Goal: Task Accomplishment & Management: Complete application form

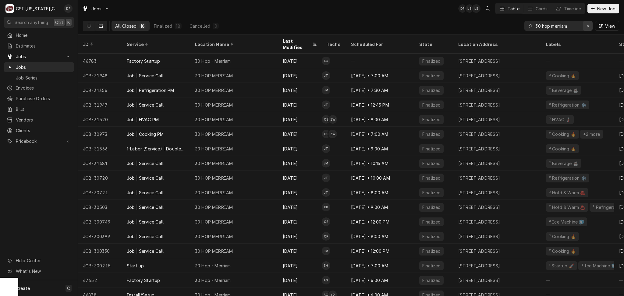
click at [589, 27] on div "Erase input" at bounding box center [587, 26] width 6 height 6
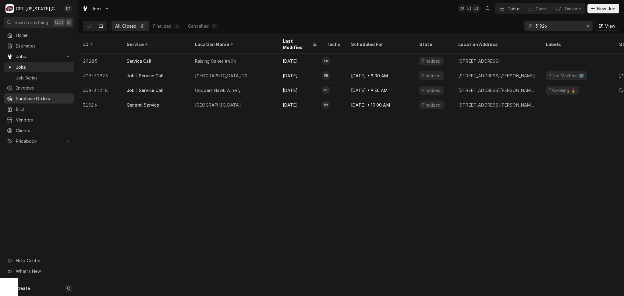
type input "31926"
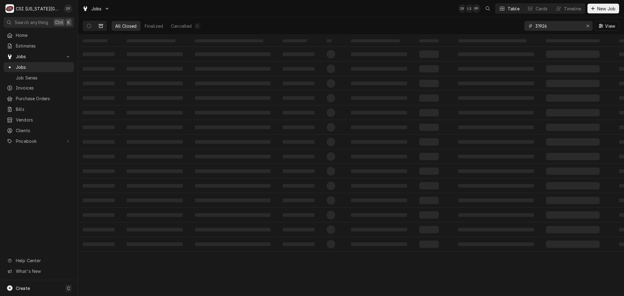
drag, startPoint x: 558, startPoint y: 27, endPoint x: 511, endPoint y: 24, distance: 46.7
click at [519, 25] on div "All Closed Finalized Cancelled 0 31926 View" at bounding box center [351, 25] width 536 height 17
type input "33021"
click at [89, 28] on button "Dynamic Content Wrapper" at bounding box center [89, 26] width 12 height 10
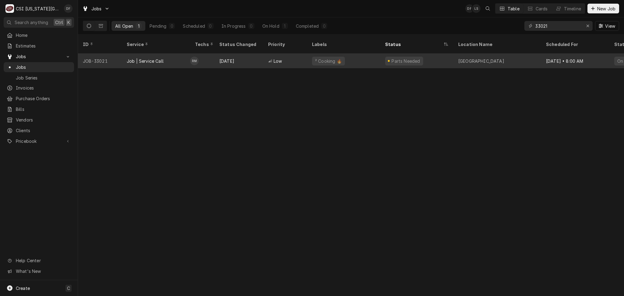
click at [265, 59] on div "Low" at bounding box center [285, 61] width 44 height 15
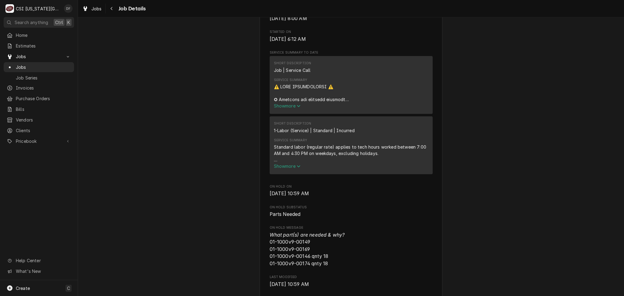
scroll to position [325, 0]
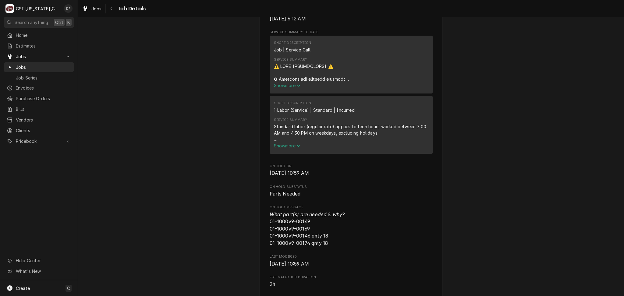
click at [282, 83] on span "Show more" at bounding box center [287, 85] width 27 height 5
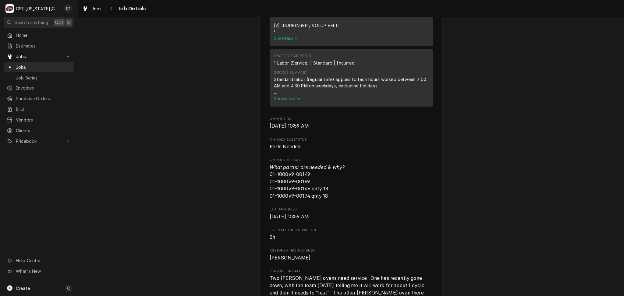
scroll to position [853, 0]
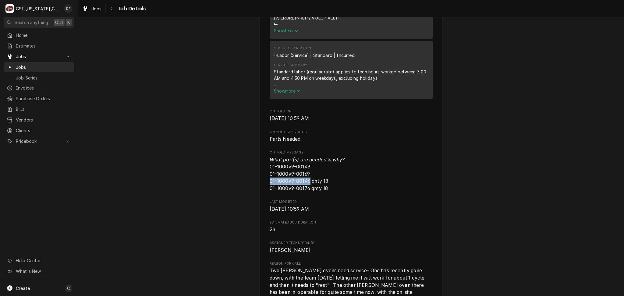
drag, startPoint x: 267, startPoint y: 180, endPoint x: 306, endPoint y: 178, distance: 38.7
click at [306, 178] on span "What part(s) are needed & why? 01-1000v9-00149 01-1000v9-00169 01-1000v9-00146 …" at bounding box center [307, 174] width 75 height 35
copy span "01-1000v9-00146"
drag, startPoint x: 305, startPoint y: 187, endPoint x: 264, endPoint y: 188, distance: 41.1
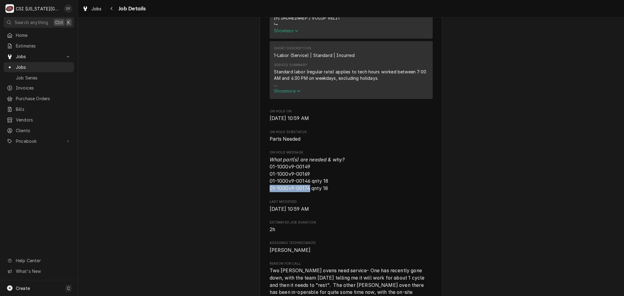
copy span "01-1000v9-00174"
drag, startPoint x: 308, startPoint y: 172, endPoint x: 264, endPoint y: 174, distance: 43.9
copy span "01-1000v9-00169"
drag, startPoint x: 305, startPoint y: 165, endPoint x: 298, endPoint y: 166, distance: 6.4
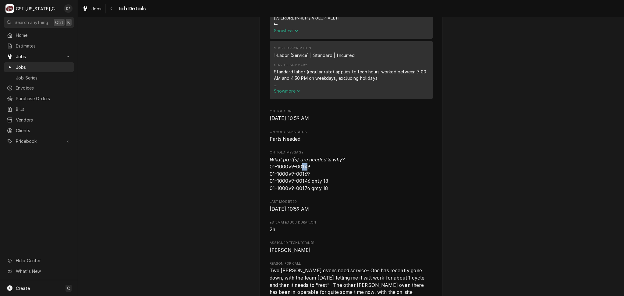
click at [298, 166] on span "What part(s) are needed & why? 01-1000v9-00149 01-1000v9-00169 01-1000v9-00146 …" at bounding box center [307, 174] width 75 height 35
drag, startPoint x: 306, startPoint y: 166, endPoint x: 264, endPoint y: 167, distance: 42.6
copy span "01-1000v9-00149"
drag, startPoint x: 328, startPoint y: 190, endPoint x: 329, endPoint y: 187, distance: 3.1
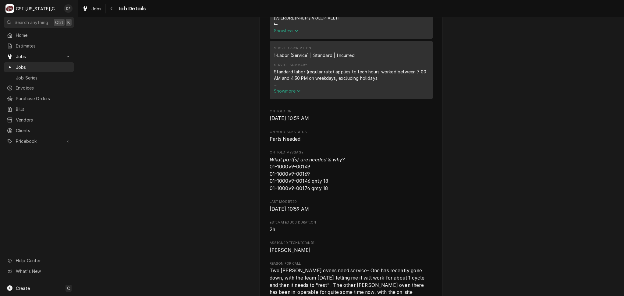
click at [328, 190] on span "What part(s) are needed & why? 01-1000v9-00149 01-1000v9-00169 01-1000v9-00146 …" at bounding box center [351, 174] width 163 height 36
drag, startPoint x: 326, startPoint y: 186, endPoint x: 262, endPoint y: 169, distance: 66.1
copy span "01-1000v9-00149 01-1000v9-00169 01-1000v9-00146 qnty 18 01-1000v9-00174 qnty 18"
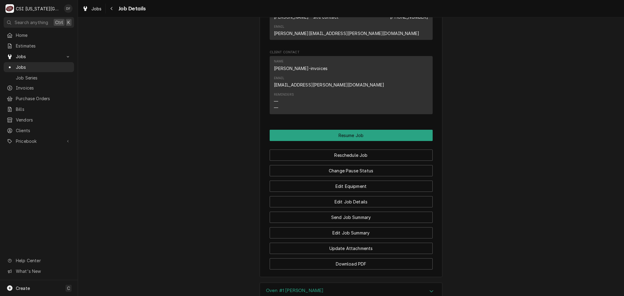
scroll to position [1381, 0]
click at [357, 227] on button "Edit Job Summary" at bounding box center [351, 232] width 163 height 11
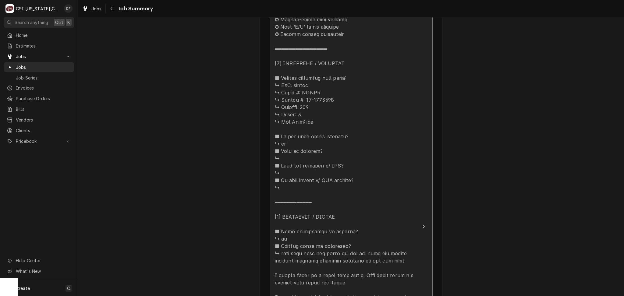
click at [348, 189] on div "Update Line Item" at bounding box center [345, 268] width 140 height 563
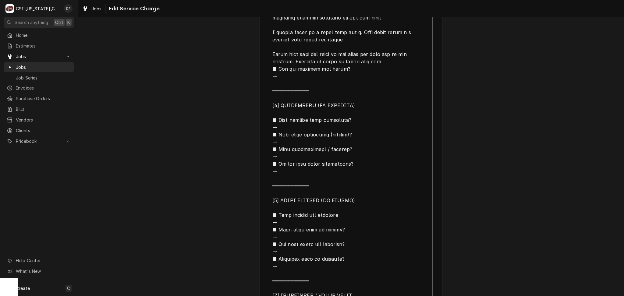
scroll to position [592, 0]
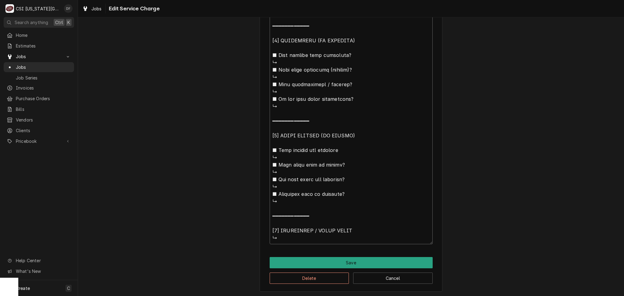
type textarea "x"
type textarea "⚠️ 𝗙𝗢𝗥𝗠 𝗜𝗡𝗦𝗧𝗥𝗨𝗖𝗧𝗜𝗢𝗡𝗦 ⚠️ ✪ 𝗖𝗼𝗺𝗽𝗹𝗲𝘁𝗲 𝗮𝗹𝗹 𝗿𝗲𝗹𝗲𝘃𝗮𝗻𝘁 𝘀𝗲𝗰𝘁𝗶𝗼𝗻𝘀 ✪ 𝗣𝗿𝗼𝘃𝗶𝗱𝗲 𝗱𝗲𝘁𝗮𝗶𝗹𝗲𝗱 𝗮𝗻𝘀…"
type textarea "x"
type textarea "⚠️ 𝗙𝗢𝗥𝗠 𝗜𝗡𝗦𝗧𝗥𝗨𝗖𝗧𝗜𝗢𝗡𝗦 ⚠️ ✪ 𝗖𝗼𝗺𝗽𝗹𝗲𝘁𝗲 𝗮𝗹𝗹 𝗿𝗲𝗹𝗲𝘃𝗮𝗻𝘁 𝘀𝗲𝗰𝘁𝗶𝗼𝗻𝘀 ✪ 𝗣𝗿𝗼𝘃𝗶𝗱𝗲 𝗱𝗲𝘁𝗮𝗶𝗹𝗲𝗱 𝗮𝗻𝘀…"
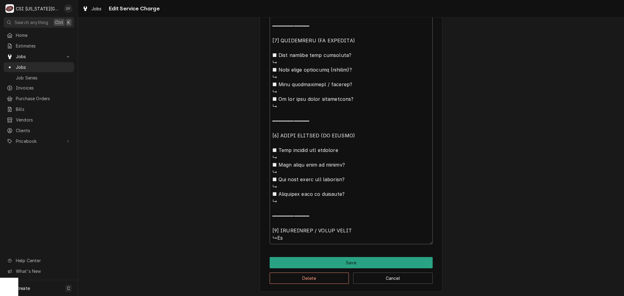
type textarea "x"
type textarea "⚠️ 𝗙𝗢𝗥𝗠 𝗜𝗡𝗦𝗧𝗥𝗨𝗖𝗧𝗜𝗢𝗡𝗦 ⚠️ ✪ 𝗖𝗼𝗺𝗽𝗹𝗲𝘁𝗲 𝗮𝗹𝗹 𝗿𝗲𝗹𝗲𝘃𝗮𝗻𝘁 𝘀𝗲𝗰𝘁𝗶𝗼𝗻𝘀 ✪ 𝗣𝗿𝗼𝘃𝗶𝗱𝗲 𝗱𝗲𝘁𝗮𝗶𝗹𝗲𝗱 𝗮𝗻𝘀…"
type textarea "x"
type textarea "⚠️ 𝗙𝗢𝗥𝗠 𝗜𝗡𝗦𝗧𝗥𝗨𝗖𝗧𝗜𝗢𝗡𝗦 ⚠️ ✪ 𝗖𝗼𝗺𝗽𝗹𝗲𝘁𝗲 𝗮𝗹𝗹 𝗿𝗲𝗹𝗲𝘃𝗮𝗻𝘁 𝘀𝗲𝗰𝘁𝗶𝗼𝗻𝘀 ✪ 𝗣𝗿𝗼𝘃𝗶𝗱𝗲 𝗱𝗲𝘁𝗮𝗶𝗹𝗲𝗱 𝗮𝗻𝘀…"
type textarea "x"
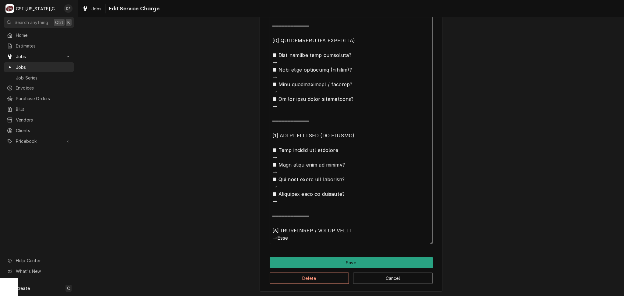
type textarea "⚠️ 𝗙𝗢𝗥𝗠 𝗜𝗡𝗦𝗧𝗥𝗨𝗖𝗧𝗜𝗢𝗡𝗦 ⚠️ ✪ 𝗖𝗼𝗺𝗽𝗹𝗲𝘁𝗲 𝗮𝗹𝗹 𝗿𝗲𝗹𝗲𝘃𝗮𝗻𝘁 𝘀𝗲𝗰𝘁𝗶𝗼𝗻𝘀 ✪ 𝗣𝗿𝗼𝘃𝗶𝗱𝗲 𝗱𝗲𝘁𝗮𝗶𝗹𝗲𝗱 𝗮𝗻𝘀…"
type textarea "x"
type textarea "⚠️ 𝗙𝗢𝗥𝗠 𝗜𝗡𝗦𝗧𝗥𝗨𝗖𝗧𝗜𝗢𝗡𝗦 ⚠️ ✪ 𝗖𝗼𝗺𝗽𝗹𝗲𝘁𝗲 𝗮𝗹𝗹 𝗿𝗲𝗹𝗲𝘃𝗮𝗻𝘁 𝘀𝗲𝗰𝘁𝗶𝗼𝗻𝘀 ✪ 𝗣𝗿𝗼𝘃𝗶𝗱𝗲 𝗱𝗲𝘁𝗮𝗶𝗹𝗲𝗱 𝗮𝗻𝘀…"
type textarea "x"
type textarea "⚠️ 𝗙𝗢𝗥𝗠 𝗜𝗡𝗦𝗧𝗥𝗨𝗖𝗧𝗜𝗢𝗡𝗦 ⚠️ ✪ 𝗖𝗼𝗺𝗽𝗹𝗲𝘁𝗲 𝗮𝗹𝗹 𝗿𝗲𝗹𝗲𝘃𝗮𝗻𝘁 𝘀𝗲𝗰𝘁𝗶𝗼𝗻𝘀 ✪ 𝗣𝗿𝗼𝘃𝗶𝗱𝗲 𝗱𝗲𝘁𝗮𝗶𝗹𝗲𝗱 𝗮𝗻𝘀…"
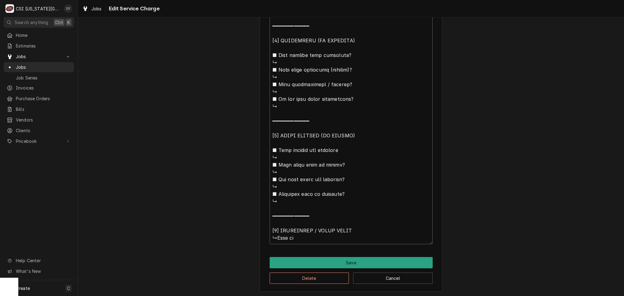
type textarea "x"
type textarea "⚠️ 𝗙𝗢𝗥𝗠 𝗜𝗡𝗦𝗧𝗥𝗨𝗖𝗧𝗜𝗢𝗡𝗦 ⚠️ ✪ 𝗖𝗼𝗺𝗽𝗹𝗲𝘁𝗲 𝗮𝗹𝗹 𝗿𝗲𝗹𝗲𝘃𝗮𝗻𝘁 𝘀𝗲𝗰𝘁𝗶𝗼𝗻𝘀 ✪ 𝗣𝗿𝗼𝘃𝗶𝗱𝗲 𝗱𝗲𝘁𝗮𝗶𝗹𝗲𝗱 𝗮𝗻𝘀…"
type textarea "x"
type textarea "⚠️ 𝗙𝗢𝗥𝗠 𝗜𝗡𝗦𝗧𝗥𝗨𝗖𝗧𝗜𝗢𝗡𝗦 ⚠️ ✪ 𝗖𝗼𝗺𝗽𝗹𝗲𝘁𝗲 𝗮𝗹𝗹 𝗿𝗲𝗹𝗲𝘃𝗮𝗻𝘁 𝘀𝗲𝗰𝘁𝗶𝗼𝗻𝘀 ✪ 𝗣𝗿𝗼𝘃𝗶𝗱𝗲 𝗱𝗲𝘁𝗮𝗶𝗹𝗲𝗱 𝗮𝗻𝘀…"
type textarea "x"
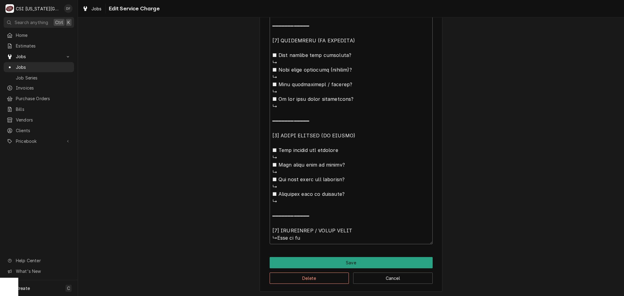
type textarea "⚠️ 𝗙𝗢𝗥𝗠 𝗜𝗡𝗦𝗧𝗥𝗨𝗖𝗧𝗜𝗢𝗡𝗦 ⚠️ ✪ 𝗖𝗼𝗺𝗽𝗹𝗲𝘁𝗲 𝗮𝗹𝗹 𝗿𝗲𝗹𝗲𝘃𝗮𝗻𝘁 𝘀𝗲𝗰𝘁𝗶𝗼𝗻𝘀 ✪ 𝗣𝗿𝗼𝘃𝗶𝗱𝗲 𝗱𝗲𝘁𝗮𝗶𝗹𝗲𝗱 𝗮𝗻𝘀…"
type textarea "x"
type textarea "⚠️ 𝗙𝗢𝗥𝗠 𝗜𝗡𝗦𝗧𝗥𝗨𝗖𝗧𝗜𝗢𝗡𝗦 ⚠️ ✪ 𝗖𝗼𝗺𝗽𝗹𝗲𝘁𝗲 𝗮𝗹𝗹 𝗿𝗲𝗹𝗲𝘃𝗮𝗻𝘁 𝘀𝗲𝗰𝘁𝗶𝗼𝗻𝘀 ✪ 𝗣𝗿𝗼𝘃𝗶𝗱𝗲 𝗱𝗲𝘁𝗮𝗶𝗹𝗲𝗱 𝗮𝗻𝘀…"
type textarea "x"
type textarea "⚠️ 𝗙𝗢𝗥𝗠 𝗜𝗡𝗦𝗧𝗥𝗨𝗖𝗧𝗜𝗢𝗡𝗦 ⚠️ ✪ 𝗖𝗼𝗺𝗽𝗹𝗲𝘁𝗲 𝗮𝗹𝗹 𝗿𝗲𝗹𝗲𝘃𝗮𝗻𝘁 𝘀𝗲𝗰𝘁𝗶𝗼𝗻𝘀 ✪ 𝗣𝗿𝗼𝘃𝗶𝗱𝗲 𝗱𝗲𝘁𝗮𝗶𝗹𝗲𝗱 𝗮𝗻𝘀…"
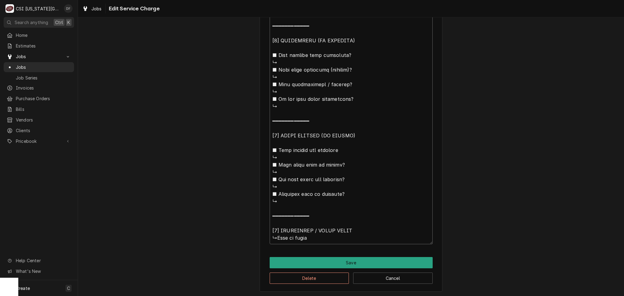
type textarea "x"
type textarea "⚠️ 𝗙𝗢𝗥𝗠 𝗜𝗡𝗦𝗧𝗥𝗨𝗖𝗧𝗜𝗢𝗡𝗦 ⚠️ ✪ 𝗖𝗼𝗺𝗽𝗹𝗲𝘁𝗲 𝗮𝗹𝗹 𝗿𝗲𝗹𝗲𝘃𝗮𝗻𝘁 𝘀𝗲𝗰𝘁𝗶𝗼𝗻𝘀 ✪ 𝗣𝗿𝗼𝘃𝗶𝗱𝗲 𝗱𝗲𝘁𝗮𝗶𝗹𝗲𝗱 𝗮𝗻𝘀…"
type textarea "x"
type textarea "⚠️ 𝗙𝗢𝗥𝗠 𝗜𝗡𝗦𝗧𝗥𝗨𝗖𝗧𝗜𝗢𝗡𝗦 ⚠️ ✪ 𝗖𝗼𝗺𝗽𝗹𝗲𝘁𝗲 𝗮𝗹𝗹 𝗿𝗲𝗹𝗲𝘃𝗮𝗻𝘁 𝘀𝗲𝗰𝘁𝗶𝗼𝗻𝘀 ✪ 𝗣𝗿𝗼𝘃𝗶𝗱𝗲 𝗱𝗲𝘁𝗮𝗶𝗹𝗲𝗱 𝗮𝗻𝘀…"
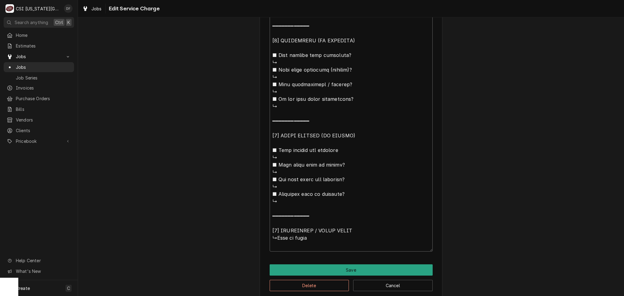
paste textarea "01-1000v9-00149 01-1000v9-00169 01-1000v9-00146 qnty 18 01-1000v9-00174 qnty 18"
type textarea "x"
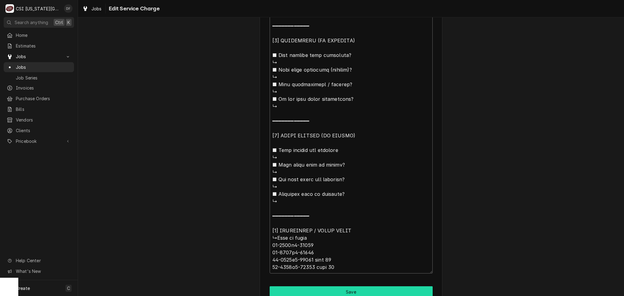
type textarea "⚠️ 𝗙𝗢𝗥𝗠 𝗜𝗡𝗦𝗧𝗥𝗨𝗖𝗧𝗜𝗢𝗡𝗦 ⚠️ ✪ 𝗖𝗼𝗺𝗽𝗹𝗲𝘁𝗲 𝗮𝗹𝗹 𝗿𝗲𝗹𝗲𝘃𝗮𝗻𝘁 𝘀𝗲𝗰𝘁𝗶𝗼𝗻𝘀 ✪ 𝗣𝗿𝗼𝘃𝗶𝗱𝗲 𝗱𝗲𝘁𝗮𝗶𝗹𝗲𝗱 𝗮𝗻𝘀…"
click at [336, 293] on button "Save" at bounding box center [351, 291] width 163 height 11
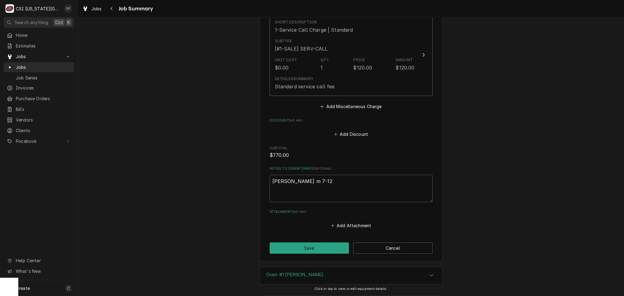
scroll to position [1095, 0]
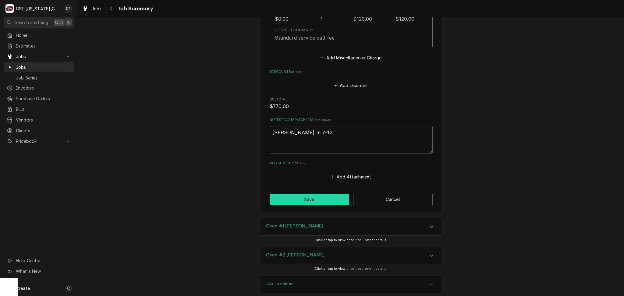
click at [318, 194] on button "Save" at bounding box center [309, 199] width 79 height 11
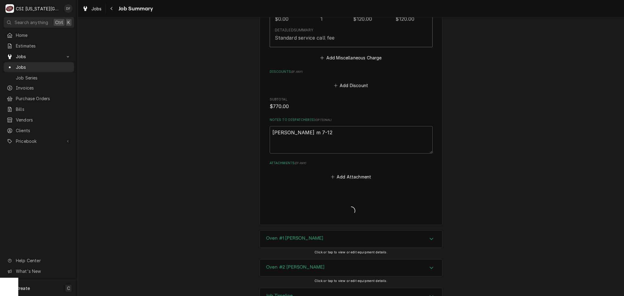
type textarea "x"
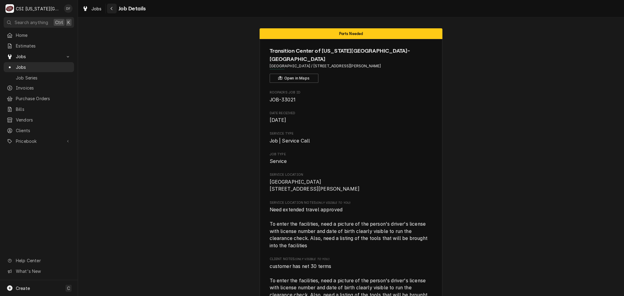
click at [111, 10] on icon "Navigate back" at bounding box center [111, 8] width 3 height 4
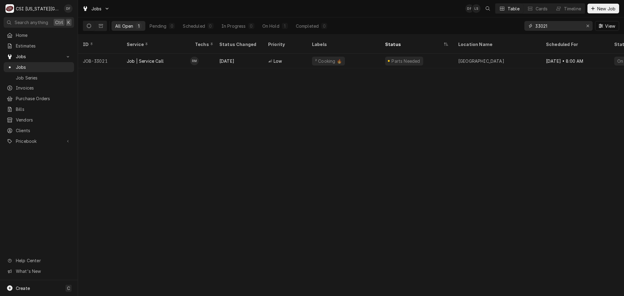
drag, startPoint x: 554, startPoint y: 30, endPoint x: 531, endPoint y: 26, distance: 23.8
click at [531, 26] on div "33021" at bounding box center [558, 26] width 68 height 10
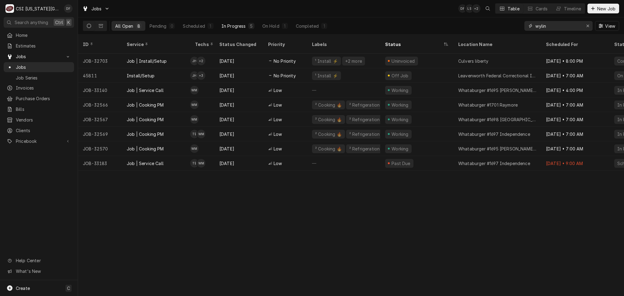
type input "wylin"
click at [243, 27] on div "In Progress" at bounding box center [233, 26] width 24 height 6
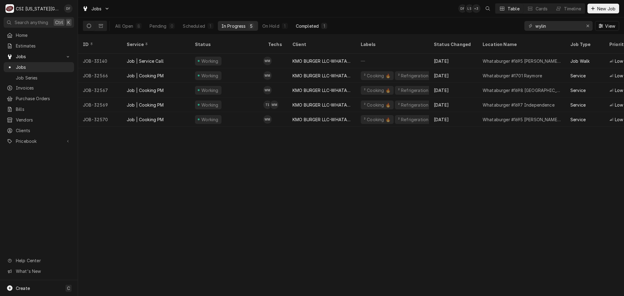
click at [306, 30] on button "Completed 1" at bounding box center [311, 26] width 39 height 10
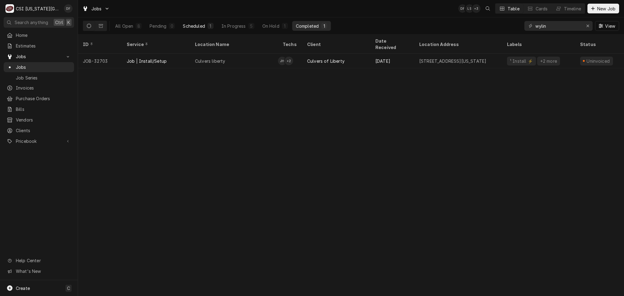
click at [203, 24] on div "Scheduled" at bounding box center [194, 26] width 22 height 6
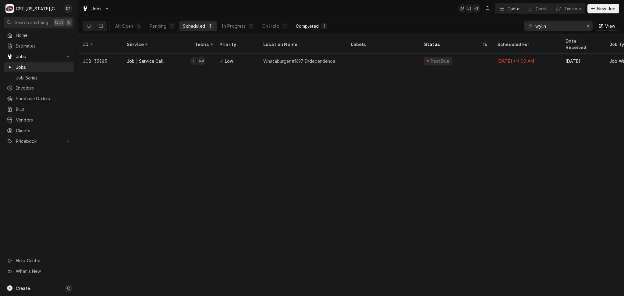
click at [307, 29] on div "Completed" at bounding box center [307, 26] width 23 height 6
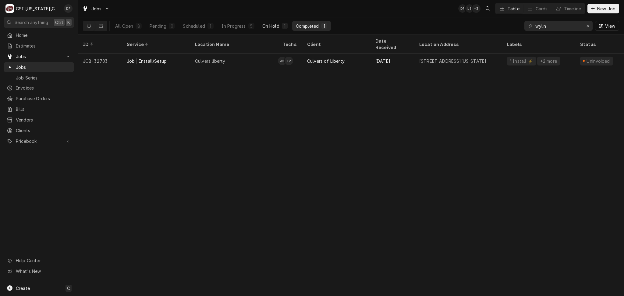
click at [275, 24] on div "On Hold" at bounding box center [270, 26] width 17 height 6
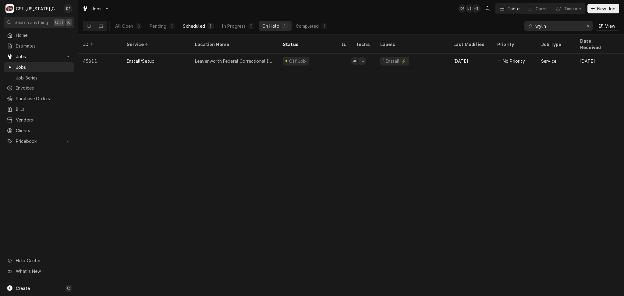
click at [195, 25] on div "Scheduled" at bounding box center [194, 26] width 22 height 6
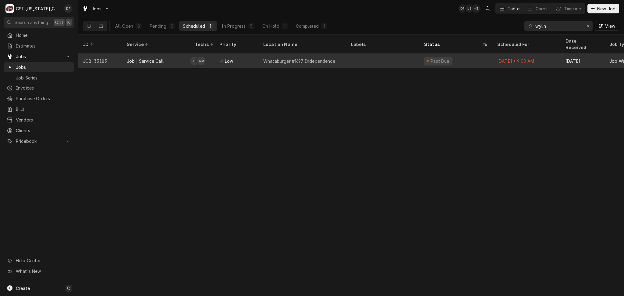
click at [372, 54] on div "—" at bounding box center [382, 61] width 73 height 15
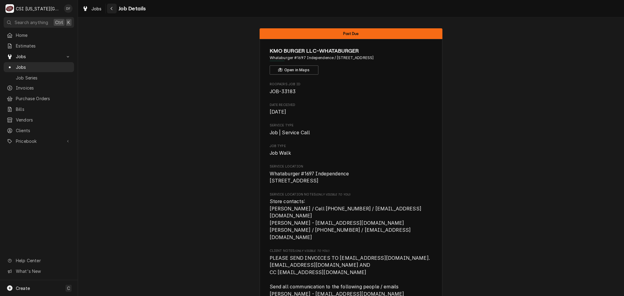
click at [111, 7] on icon "Navigate back" at bounding box center [111, 8] width 3 height 4
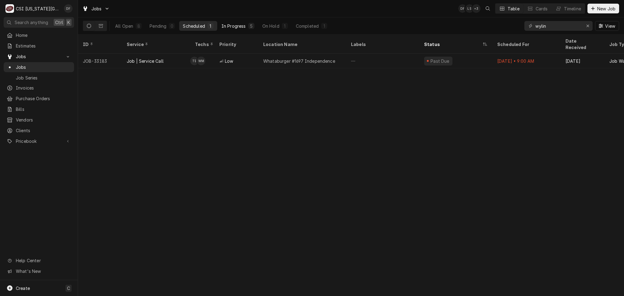
click at [245, 30] on button "In Progress 5" at bounding box center [238, 26] width 40 height 10
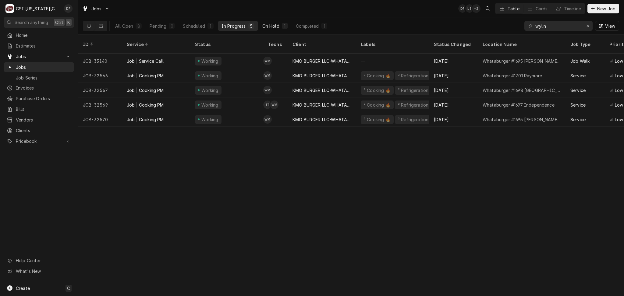
click at [284, 26] on div "1" at bounding box center [285, 26] width 4 height 6
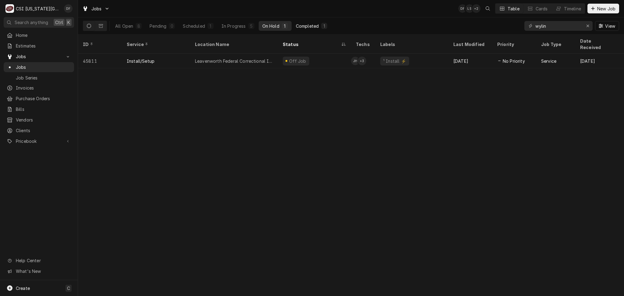
click at [303, 26] on div "Completed" at bounding box center [307, 26] width 23 height 6
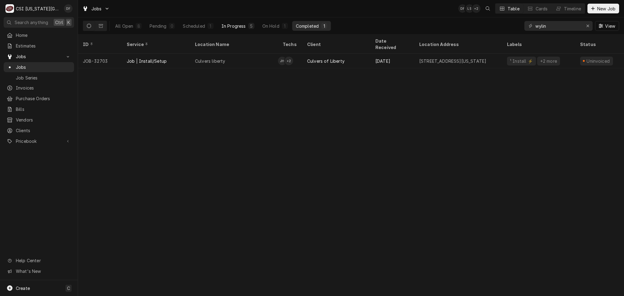
click at [238, 25] on div "In Progress" at bounding box center [233, 26] width 24 height 6
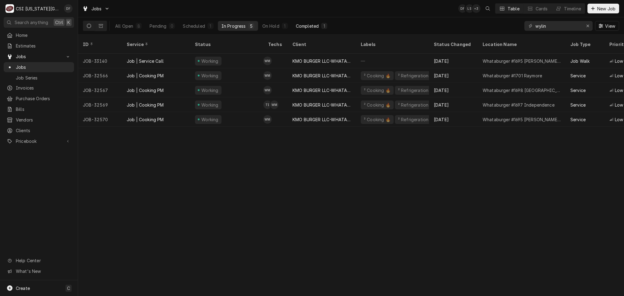
click at [306, 27] on div "Completed" at bounding box center [307, 26] width 23 height 6
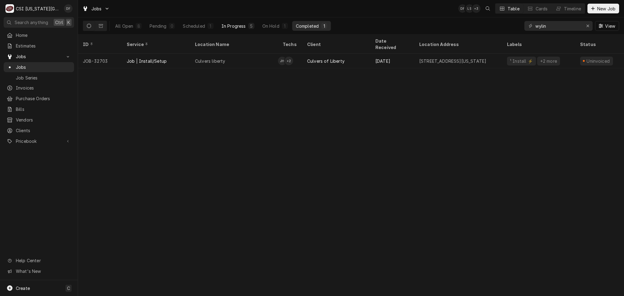
click at [233, 23] on div "In Progress" at bounding box center [233, 26] width 24 height 6
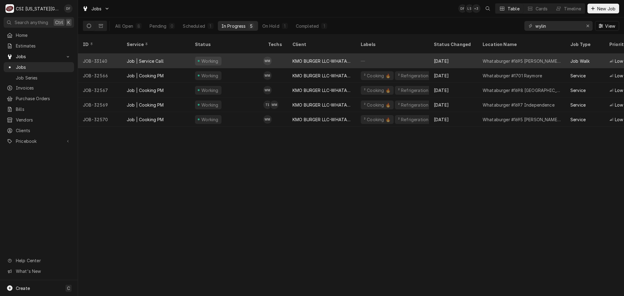
click at [310, 58] on div "KMO BURGER LLC-WHATABURGER" at bounding box center [321, 61] width 58 height 6
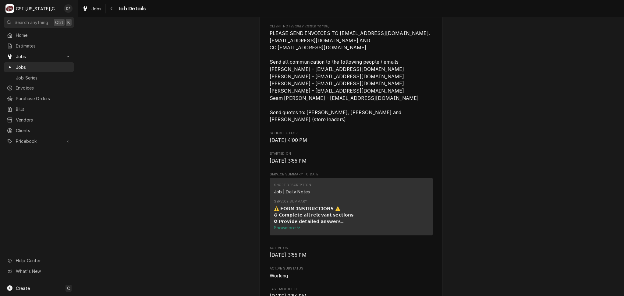
scroll to position [284, 0]
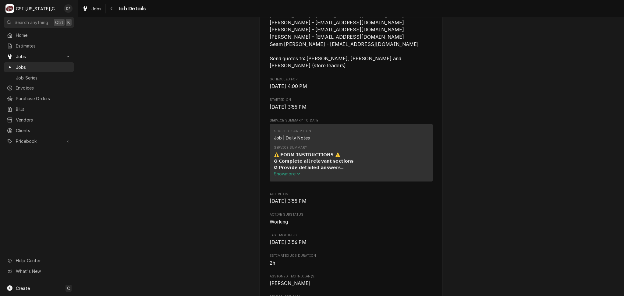
click at [285, 171] on span "Show more" at bounding box center [287, 173] width 27 height 5
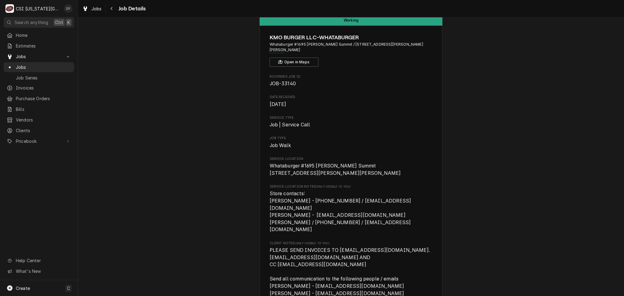
scroll to position [0, 0]
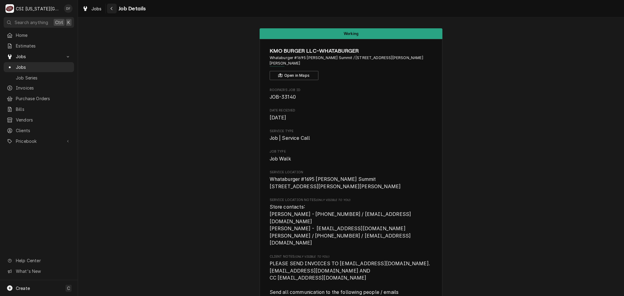
click at [110, 9] on icon "Navigate back" at bounding box center [111, 8] width 3 height 4
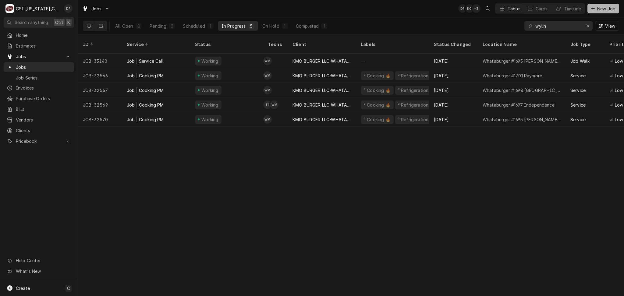
click at [605, 6] on span "New Job" at bounding box center [606, 8] width 21 height 6
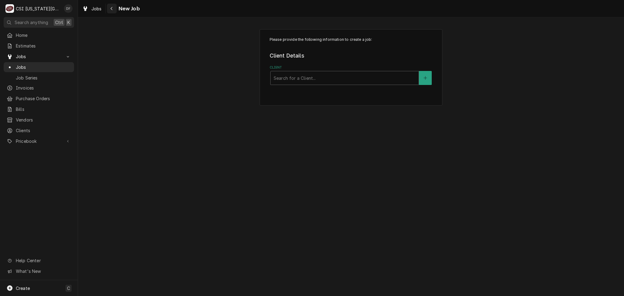
click at [113, 7] on div "Navigate back" at bounding box center [112, 8] width 6 height 6
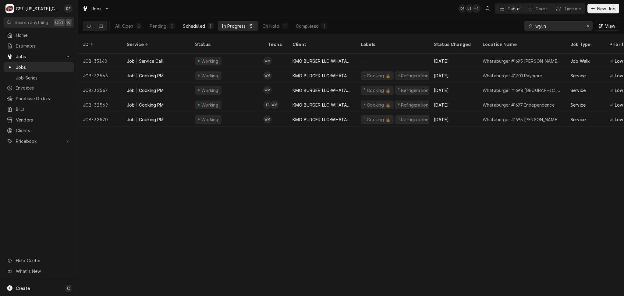
click at [191, 25] on div "Scheduled" at bounding box center [194, 26] width 22 height 6
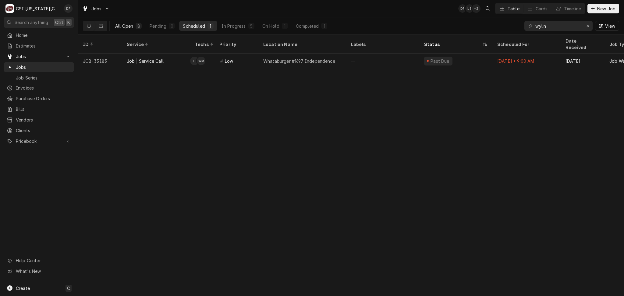
click at [135, 29] on button "All Open 8" at bounding box center [128, 26] width 34 height 10
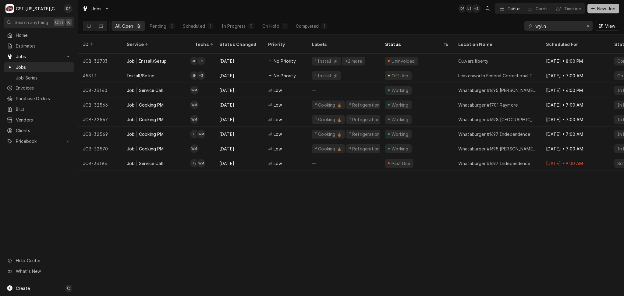
click at [599, 9] on span "New Job" at bounding box center [606, 8] width 21 height 6
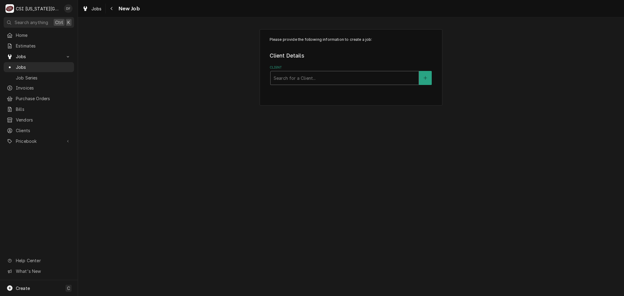
click at [304, 78] on div "Client" at bounding box center [344, 77] width 142 height 11
type input "w"
type input "kmo"
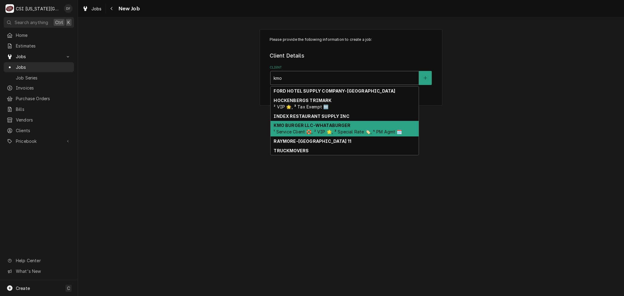
click at [304, 128] on div "KMO BURGER LLC-WHATABURGER ¹ Service Client 🛟, ² VIP 🌟, ³ Special Rate 🏷️, ⁴ PM…" at bounding box center [344, 129] width 148 height 16
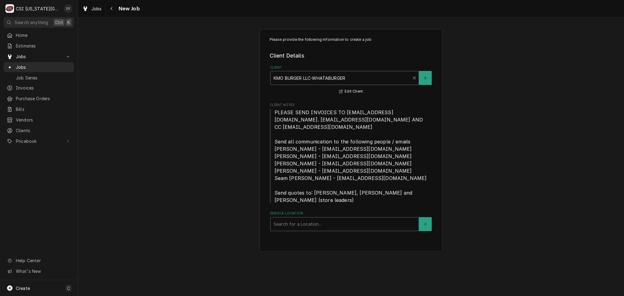
click at [305, 220] on div "Service Location" at bounding box center [344, 224] width 142 height 11
type input "whataburger #1698"
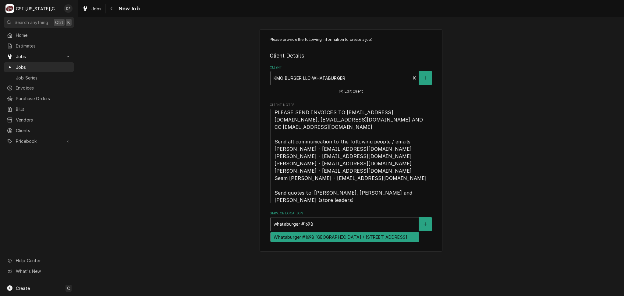
click at [320, 235] on div "Whataburger #1698 Blue Springs / 905 MO-7, Blue Springs, MO 64014" at bounding box center [344, 236] width 148 height 9
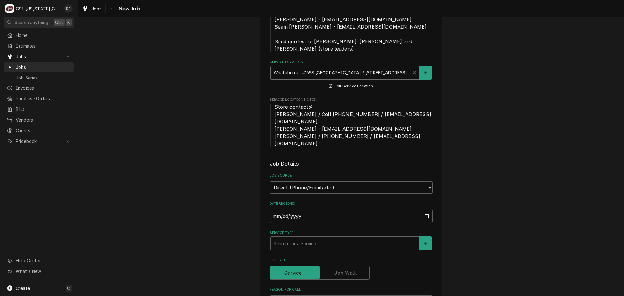
scroll to position [162, 0]
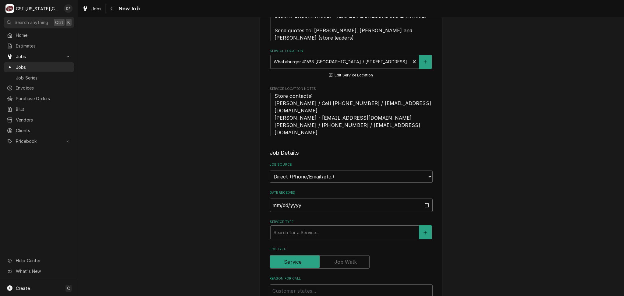
click at [393, 199] on input "2025-10-03" at bounding box center [351, 205] width 163 height 13
click at [425, 199] on input "2025-10-03" at bounding box center [351, 205] width 163 height 13
type input "2025-10-02"
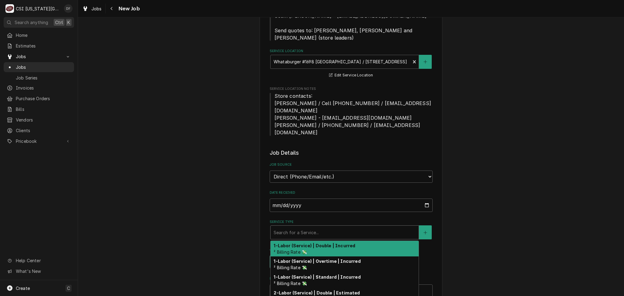
click at [301, 227] on div "Service Type" at bounding box center [344, 232] width 142 height 11
type textarea "x"
type input "d"
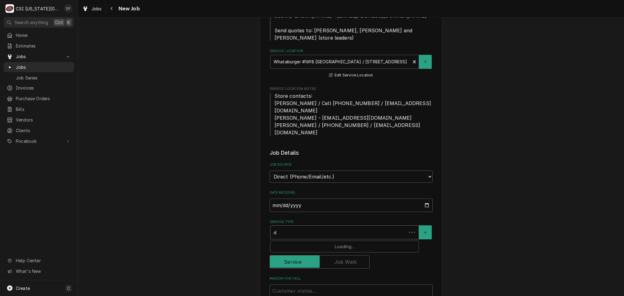
type textarea "x"
type input "da"
type textarea "x"
type input "dai"
type textarea "x"
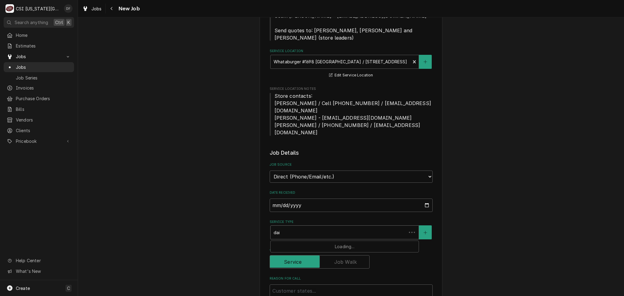
type input "dail"
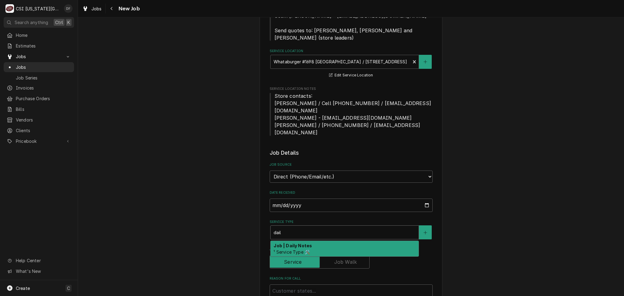
click at [297, 249] on span "¹ Service Type 🛠️" at bounding box center [291, 251] width 36 height 5
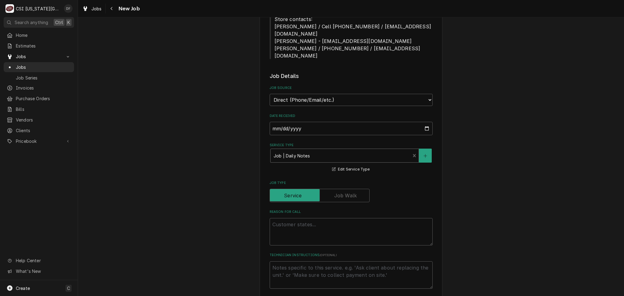
scroll to position [244, 0]
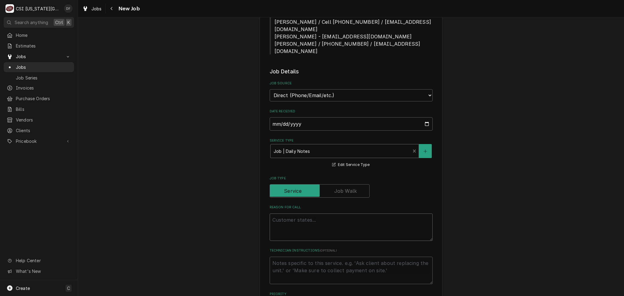
click at [293, 213] on textarea "Reason For Call" at bounding box center [351, 226] width 163 height 27
type textarea "x"
type textarea "J"
type textarea "x"
type textarea "Jo"
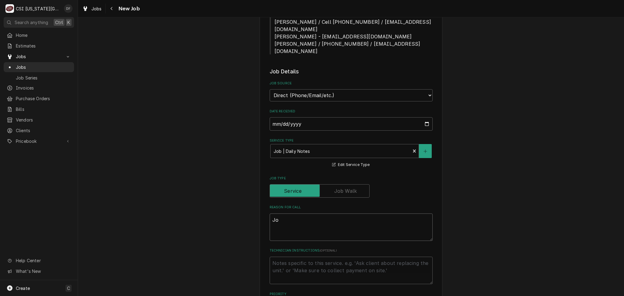
type textarea "x"
type textarea "Job"
type textarea "x"
type textarea "Job"
type textarea "x"
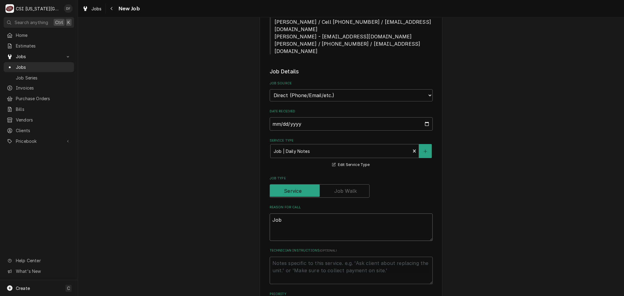
type textarea "Job t"
type textarea "x"
type textarea "Job to"
type textarea "x"
type textarea "Job to"
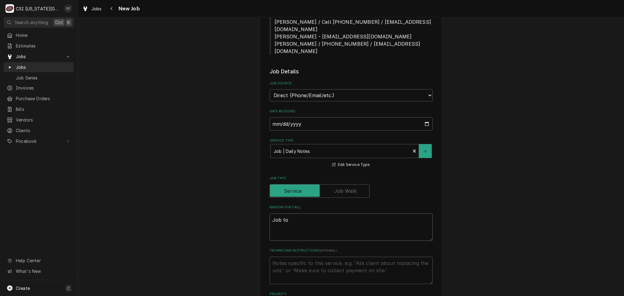
type textarea "x"
type textarea "Job to q"
type textarea "x"
type textarea "Job to qu"
type textarea "x"
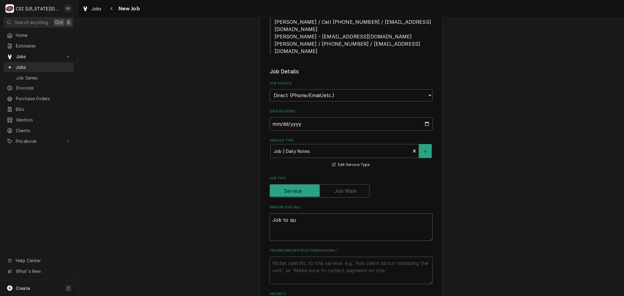
type textarea "Job to quo"
type textarea "x"
type textarea "Job to quot"
type textarea "x"
type textarea "Job to quote"
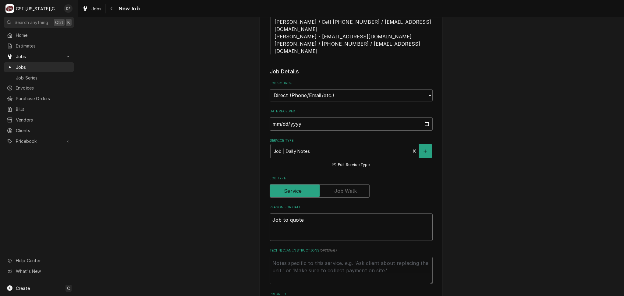
type textarea "x"
type textarea "Job to quote"
type textarea "x"
type textarea "Job to quote P"
type textarea "x"
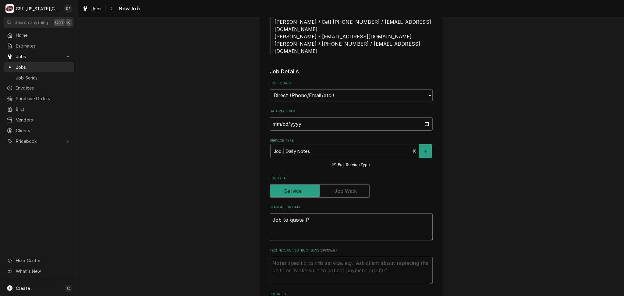
type textarea "Job to quote PM"
type textarea "x"
type textarea "Job to quote PM"
type textarea "x"
type textarea "Job to quote PM f"
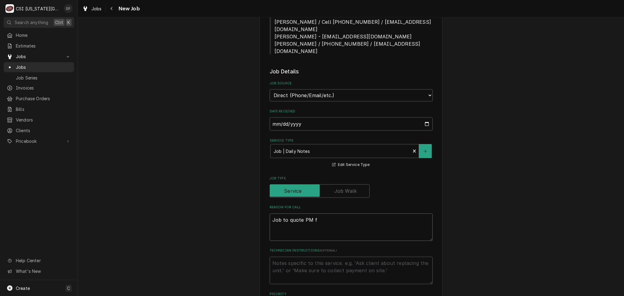
type textarea "x"
type textarea "Job to quote PM fi"
type textarea "x"
type textarea "Job to quote PM fin"
type textarea "x"
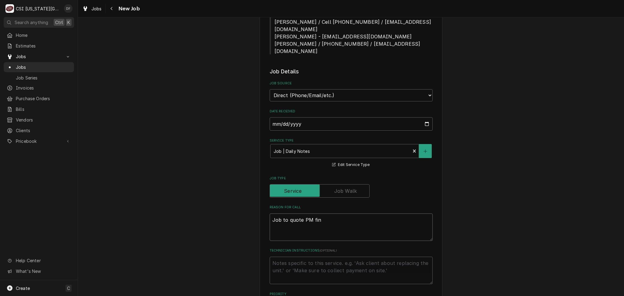
type textarea "Job to quote PM find"
type textarea "x"
type textarea "Job to quote PM findi"
type textarea "x"
type textarea "Job to quote PM findin"
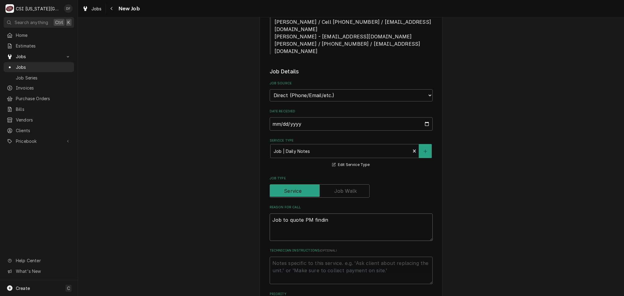
type textarea "x"
type textarea "Job to quote PM finding"
type textarea "x"
type textarea "Job to quote PM findings"
type textarea "x"
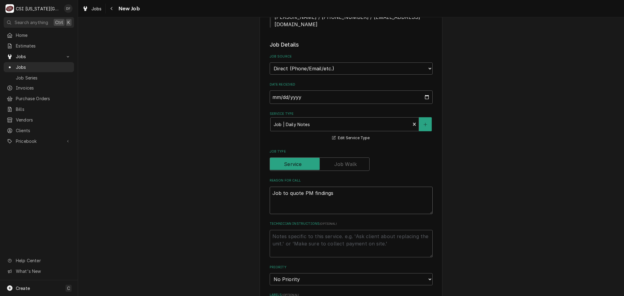
scroll to position [284, 0]
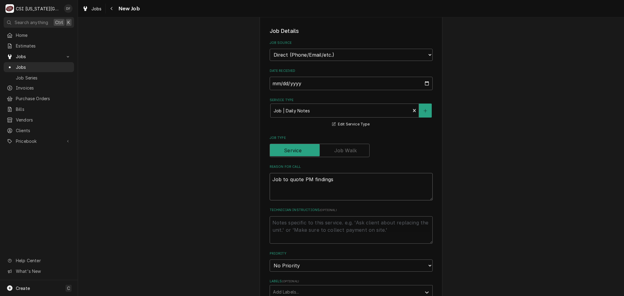
type textarea "Job to quote PM findings"
click at [347, 144] on label "Job Type" at bounding box center [320, 150] width 100 height 13
click at [347, 144] on input "Job Type" at bounding box center [319, 150] width 94 height 13
checkbox input "true"
type textarea "x"
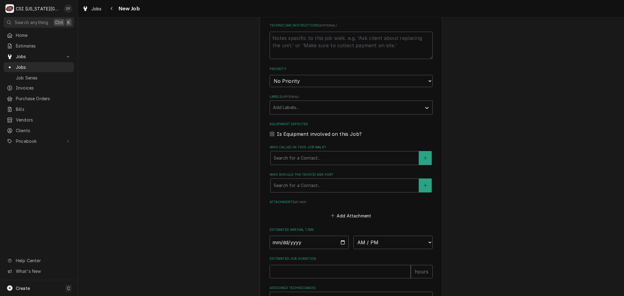
scroll to position [487, 0]
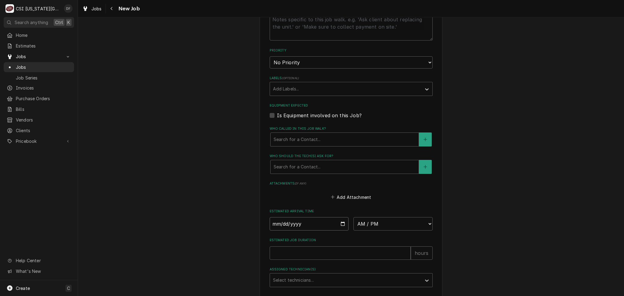
click at [339, 217] on input "Date" at bounding box center [309, 223] width 79 height 13
type input "2025-10-02"
click at [310, 246] on input "Estimated Job Duration" at bounding box center [340, 252] width 141 height 13
type textarea "x"
type input "2"
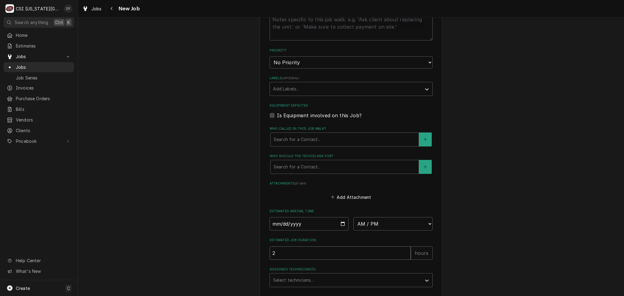
type textarea "x"
type input "2"
click at [302, 275] on div "Assigned Technician(s)" at bounding box center [345, 280] width 145 height 11
type input "wyl"
click at [303, 288] on div "[PERSON_NAME]" at bounding box center [351, 292] width 162 height 9
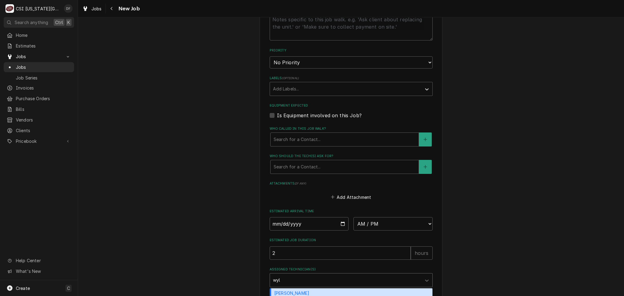
type textarea "x"
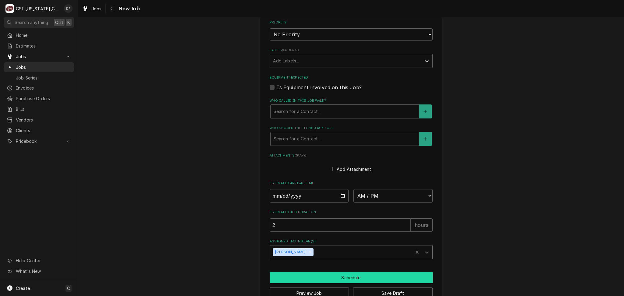
click at [320, 272] on button "Schedule" at bounding box center [351, 277] width 163 height 11
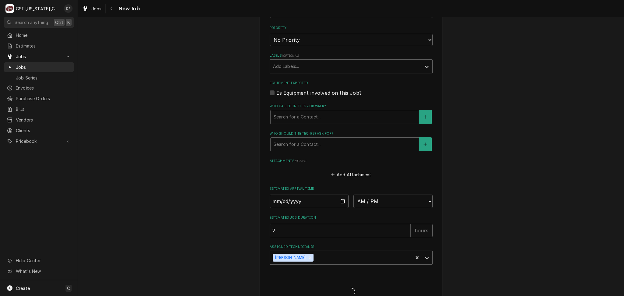
type textarea "x"
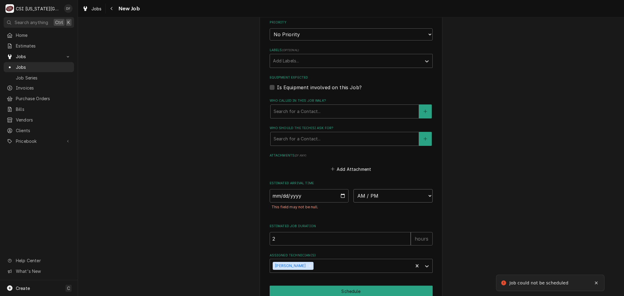
click at [388, 189] on select "AM / PM 6:00 AM 6:15 AM 6:30 AM 6:45 AM 7:00 AM 7:15 AM 7:30 AM 7:45 AM 8:00 AM…" at bounding box center [392, 195] width 79 height 13
select select "10:00:00"
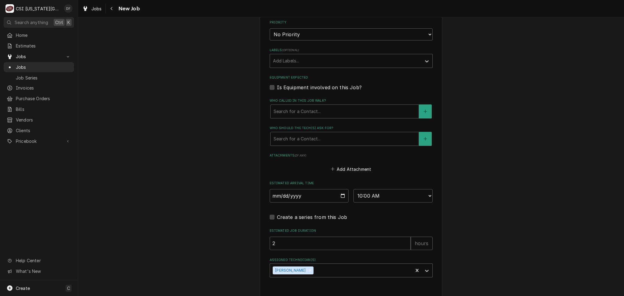
type textarea "x"
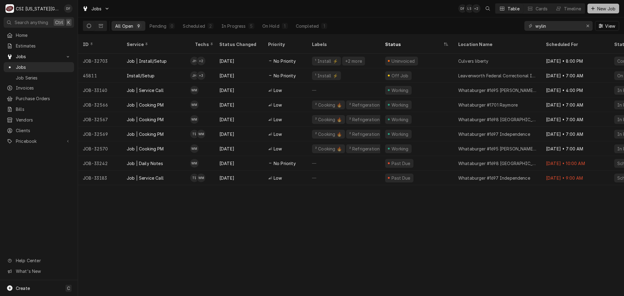
click at [595, 10] on div "Dynamic Content Wrapper" at bounding box center [593, 8] width 6 height 6
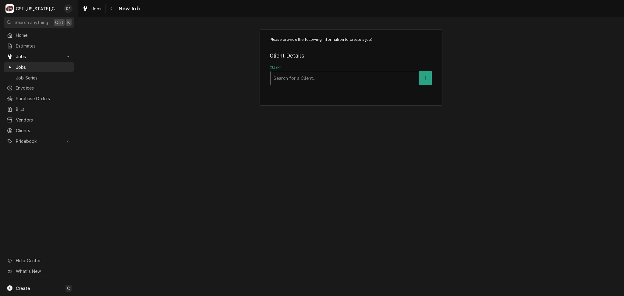
click at [311, 74] on div "Client" at bounding box center [344, 77] width 142 height 11
type input "kmo"
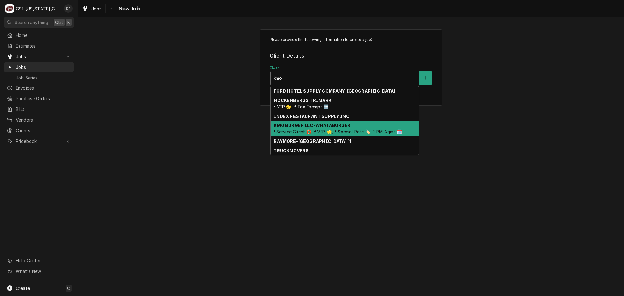
click at [337, 125] on strong "KMO BURGER LLC-WHATABURGER" at bounding box center [311, 125] width 77 height 5
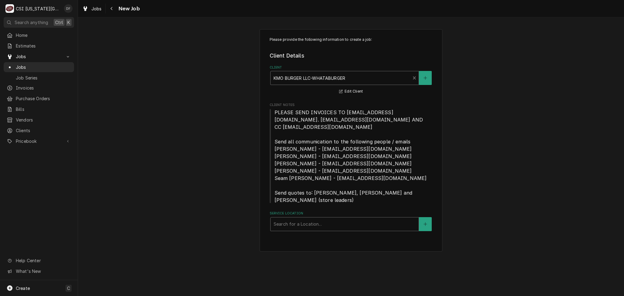
click at [319, 221] on div "Service Location" at bounding box center [344, 224] width 142 height 11
type input "whataburger #1698"
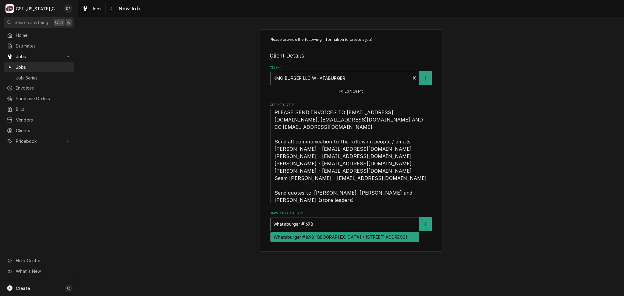
click at [323, 237] on div "Whataburger #1698 Blue Springs / 905 MO-7, Blue Springs, MO 64014" at bounding box center [344, 236] width 148 height 9
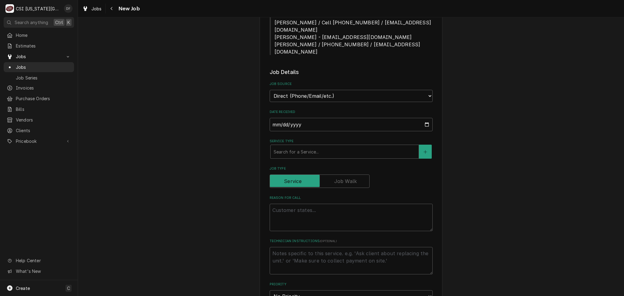
scroll to position [244, 0]
click at [423, 117] on input "2025-10-03" at bounding box center [351, 123] width 163 height 13
type input "2025-10-02"
type textarea "x"
click at [342, 174] on label "Job Type" at bounding box center [320, 180] width 100 height 13
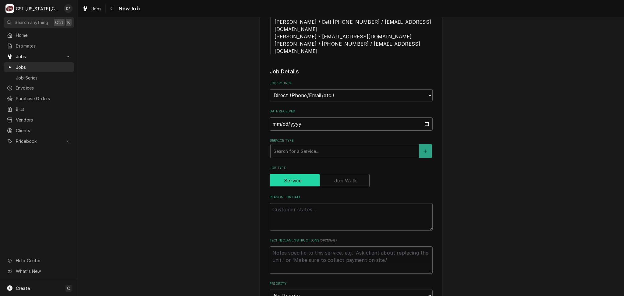
click at [342, 174] on input "Job Type" at bounding box center [319, 180] width 94 height 13
checkbox input "true"
click at [332, 146] on div "Service Type" at bounding box center [344, 151] width 142 height 11
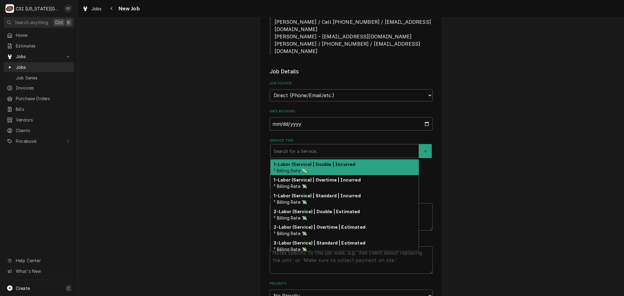
type textarea "x"
type input "d"
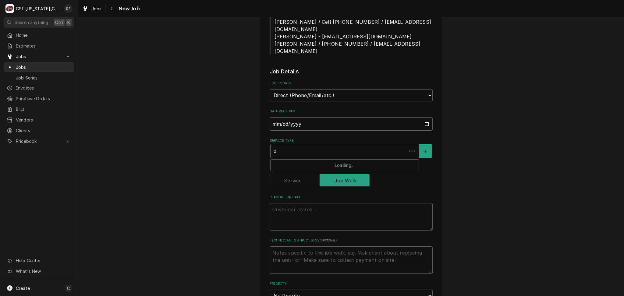
type textarea "x"
type input "da"
type textarea "x"
type input "dai"
type textarea "x"
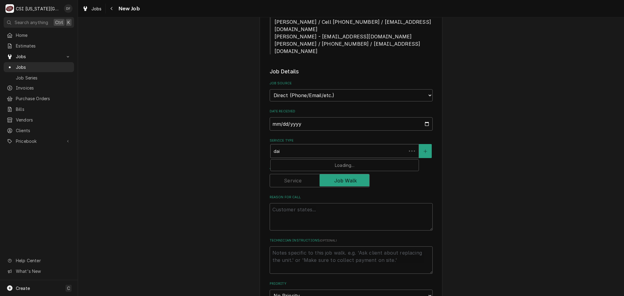
type input "dail"
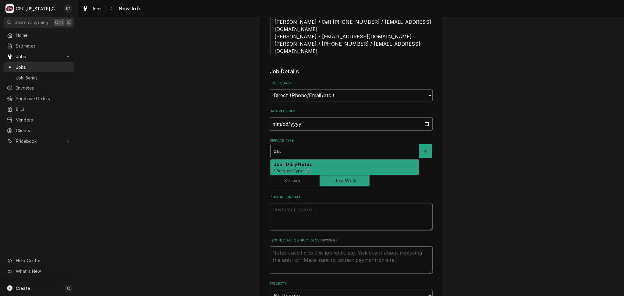
click at [314, 160] on div "Job | Daily Notes ¹ Service Type 🛠️" at bounding box center [344, 168] width 148 height 16
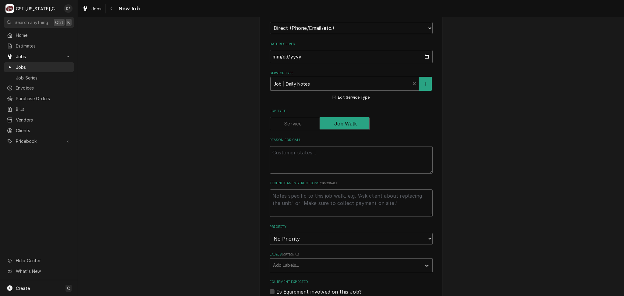
scroll to position [325, 0]
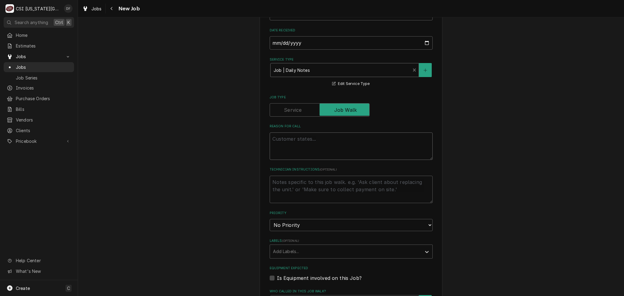
click at [321, 132] on textarea "Reason For Call" at bounding box center [351, 145] width 163 height 27
type textarea "x"
type textarea "J"
type textarea "x"
type textarea "Jo"
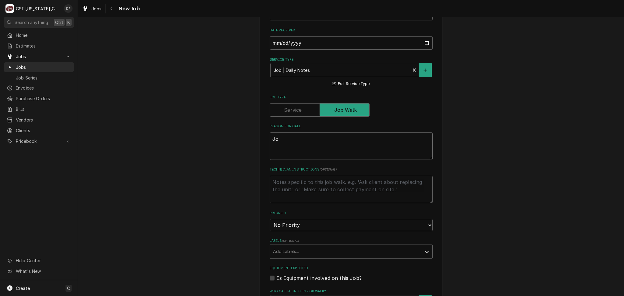
type textarea "x"
type textarea "Job"
type textarea "x"
type textarea "Job"
type textarea "x"
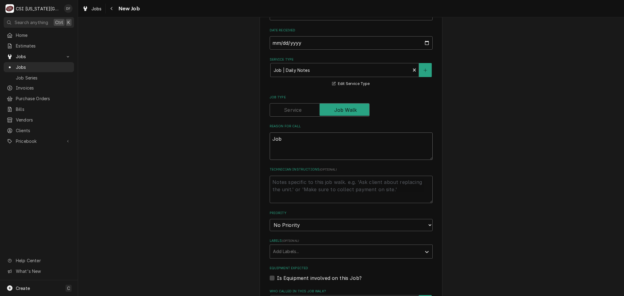
type textarea "Job t"
type textarea "x"
type textarea "Job to"
type textarea "x"
type textarea "Job to"
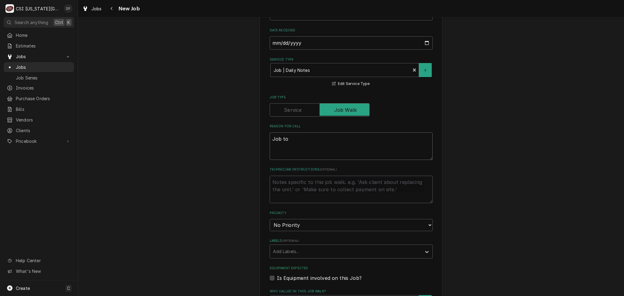
type textarea "x"
type textarea "Job to q"
type textarea "x"
type textarea "Job to qu"
type textarea "x"
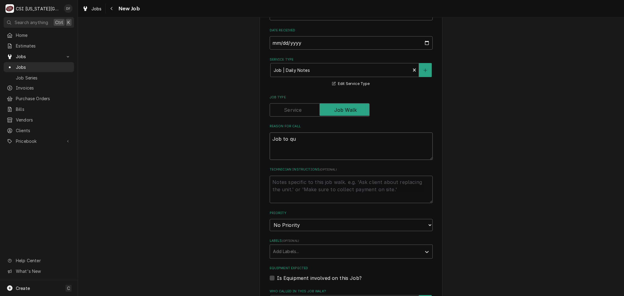
type textarea "Job to quo"
type textarea "x"
type textarea "Job to quot"
type textarea "x"
type textarea "Job to quote"
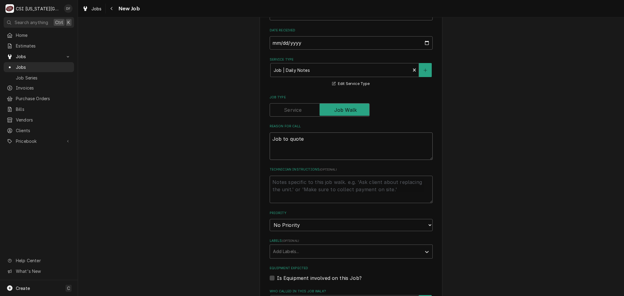
type textarea "x"
type textarea "Job to quote"
type textarea "x"
type textarea "Job to quote P"
type textarea "x"
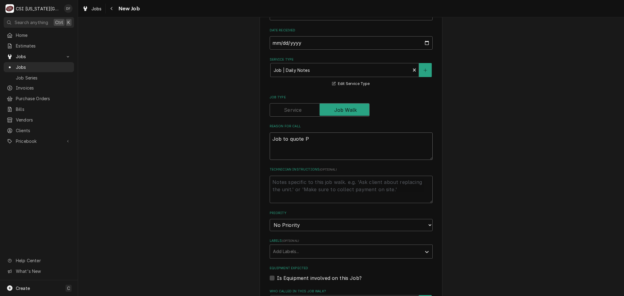
type textarea "Job to quote PM"
type textarea "x"
type textarea "Job to quote PM"
type textarea "x"
type textarea "Job to quote PM f"
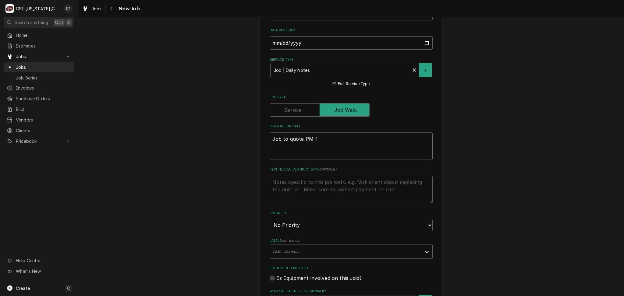
type textarea "x"
type textarea "Job to quote PM fi"
type textarea "x"
type textarea "Job to quote PM fin"
type textarea "x"
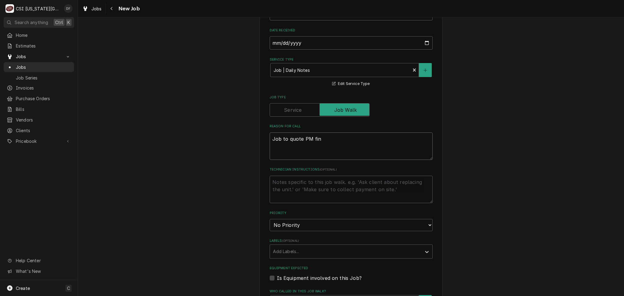
type textarea "Job to quote PM find"
type textarea "x"
type textarea "Job to quote PM findi"
type textarea "x"
type textarea "Job to quote PM findin"
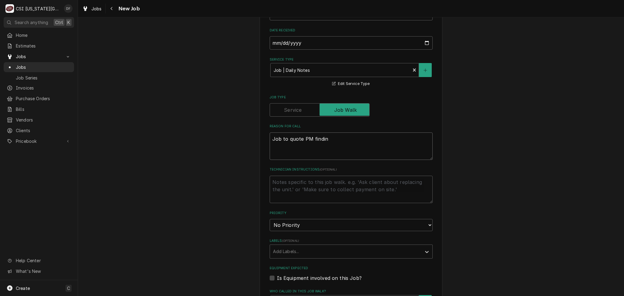
type textarea "x"
type textarea "Job to quote PM finding"
type textarea "x"
type textarea "Job to quote PM findings"
type textarea "x"
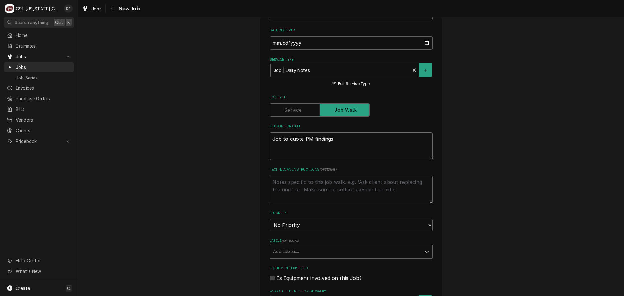
scroll to position [406, 0]
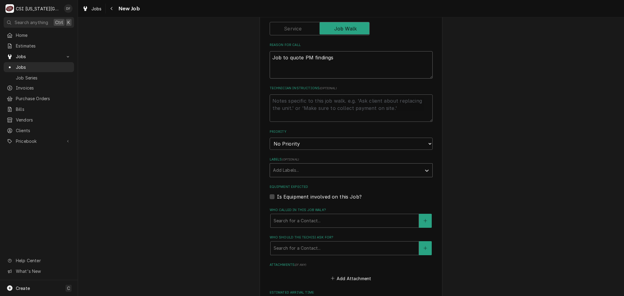
type textarea "Job to quote PM findings"
click at [301, 165] on div "Labels" at bounding box center [345, 170] width 145 height 11
click at [524, 182] on div "Please provide the following information to create a job: Client Details Client…" at bounding box center [351, 47] width 546 height 859
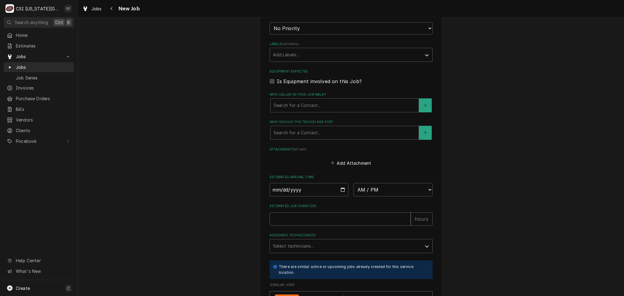
scroll to position [528, 0]
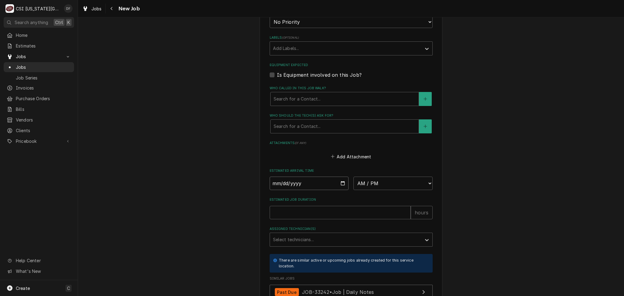
click at [339, 177] on input "Date" at bounding box center [309, 183] width 79 height 13
type input "2025-10-02"
type textarea "x"
click at [383, 177] on select "AM / PM 6:00 AM 6:15 AM 6:30 AM 6:45 AM 7:00 AM 7:15 AM 7:30 AM 7:45 AM 8:00 AM…" at bounding box center [392, 183] width 79 height 13
select select "10:00:00"
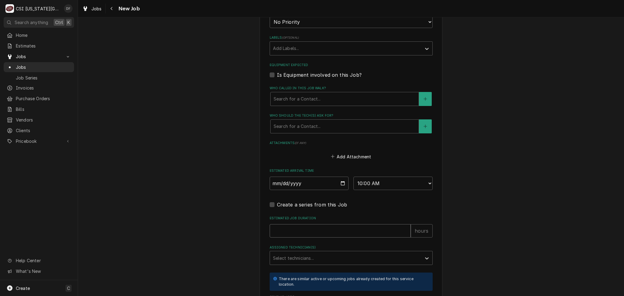
click at [323, 224] on input "Estimated Job Duration" at bounding box center [340, 230] width 141 height 13
type textarea "x"
type input "2"
type textarea "x"
type input "2"
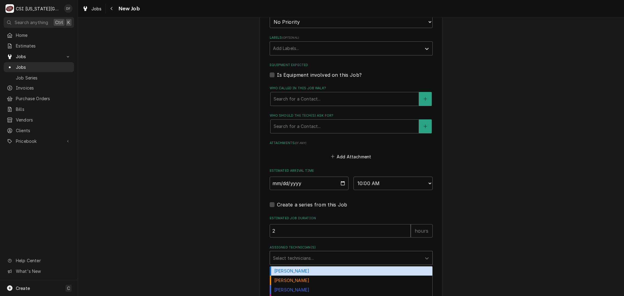
click at [315, 252] on div "Assigned Technician(s)" at bounding box center [345, 257] width 145 height 11
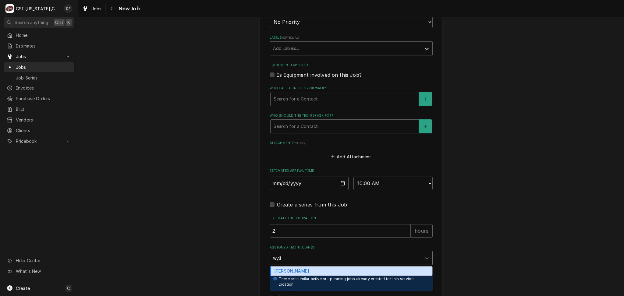
type input "wylin"
click at [282, 266] on div "[PERSON_NAME]" at bounding box center [351, 270] width 162 height 9
type textarea "x"
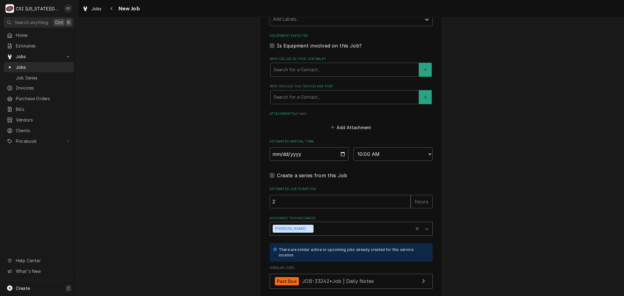
scroll to position [590, 0]
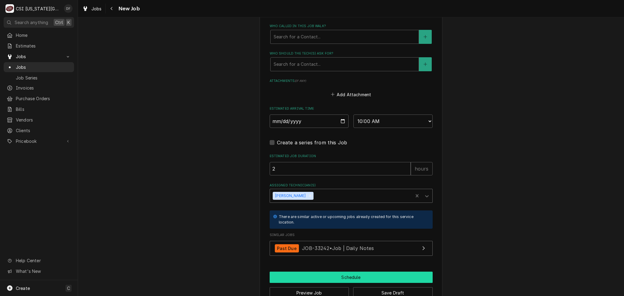
click at [316, 272] on button "Schedule" at bounding box center [351, 277] width 163 height 11
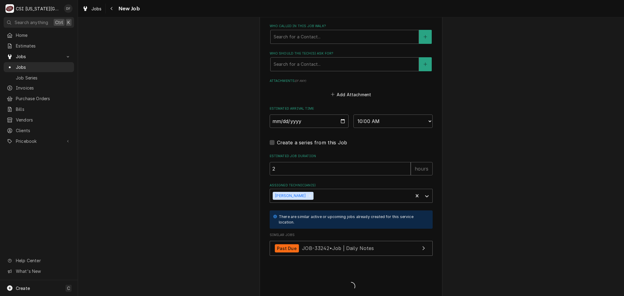
scroll to position [584, 0]
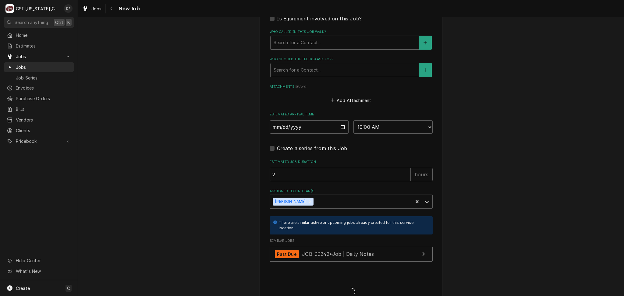
type textarea "x"
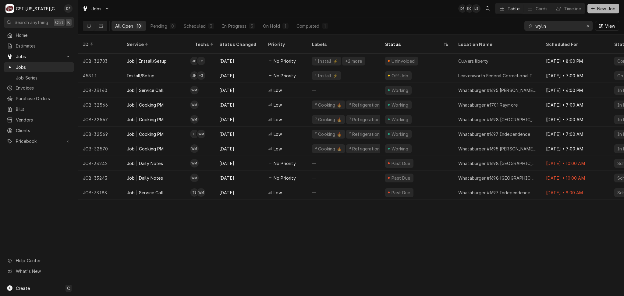
click at [602, 8] on span "New Job" at bounding box center [606, 8] width 21 height 6
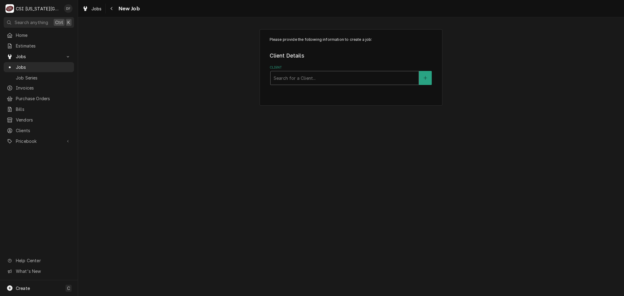
click at [304, 79] on div "Client" at bounding box center [344, 77] width 142 height 11
type input "kmo"
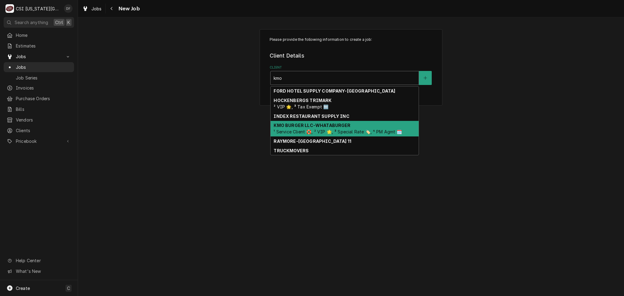
click at [290, 129] on span "¹ Service Client 🛟, ² VIP 🌟, ³ Special Rate 🏷️, ⁴ PM Agmt 🗓️" at bounding box center [337, 131] width 128 height 5
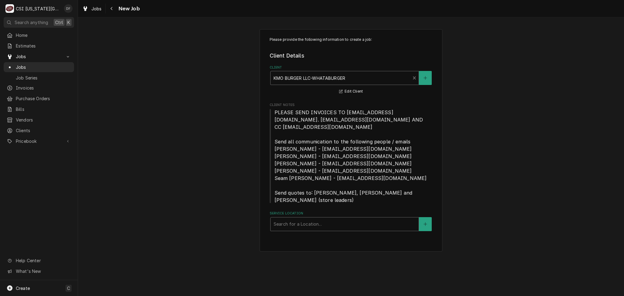
click at [322, 221] on div "Service Location" at bounding box center [344, 224] width 142 height 11
type input "whataburger #1701"
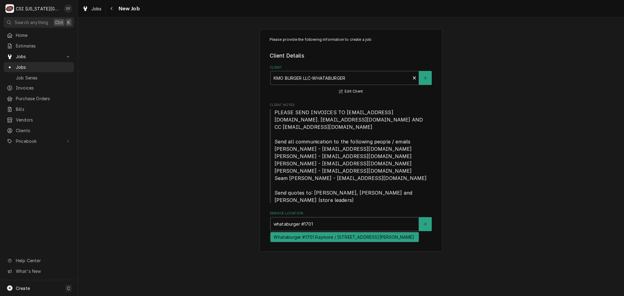
click at [310, 238] on div "Whataburger #1701 Raymore / [STREET_ADDRESS][PERSON_NAME]" at bounding box center [344, 236] width 148 height 9
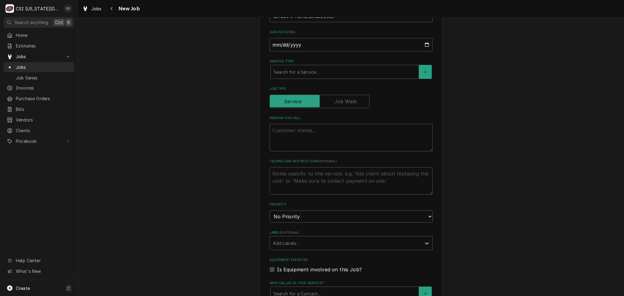
scroll to position [325, 0]
click at [337, 93] on label "Job Type" at bounding box center [320, 99] width 100 height 13
click at [337, 93] on input "Job Type" at bounding box center [319, 99] width 94 height 13
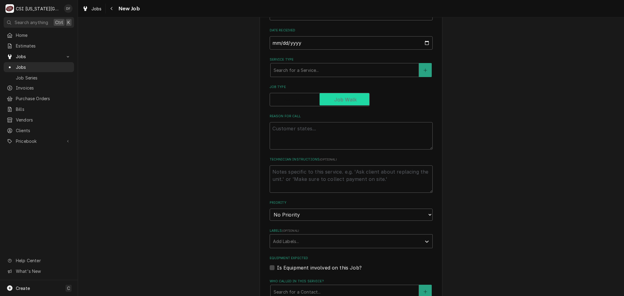
checkbox input "true"
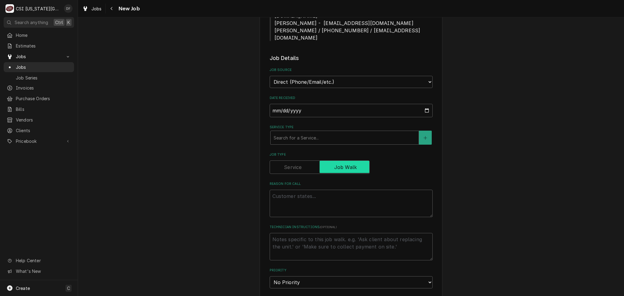
scroll to position [244, 0]
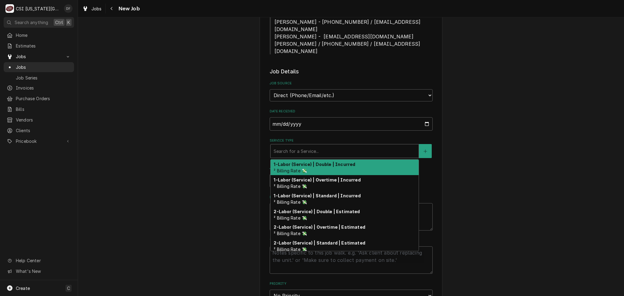
click at [305, 146] on div "Service Type" at bounding box center [344, 151] width 142 height 11
type textarea "x"
type input "d"
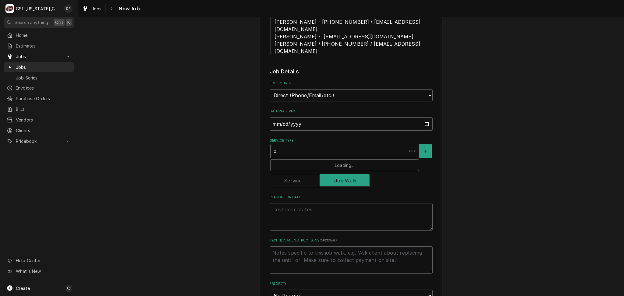
type textarea "x"
type input "da"
type textarea "x"
type input "dai"
type textarea "x"
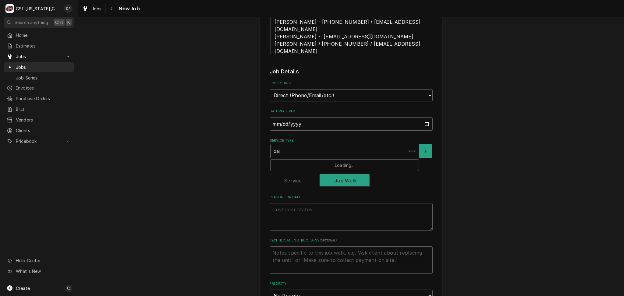
type input "dail"
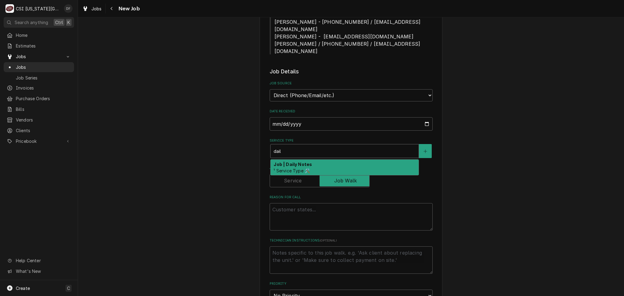
click at [300, 162] on strong "Job | Daily Notes" at bounding box center [292, 164] width 38 height 5
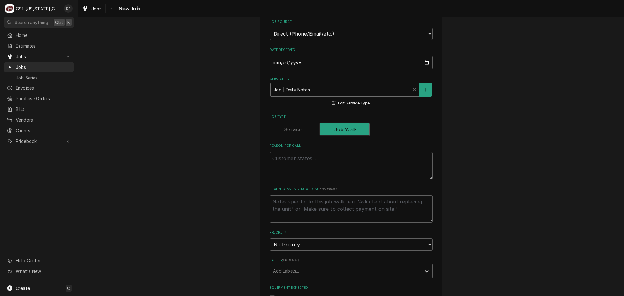
scroll to position [325, 0]
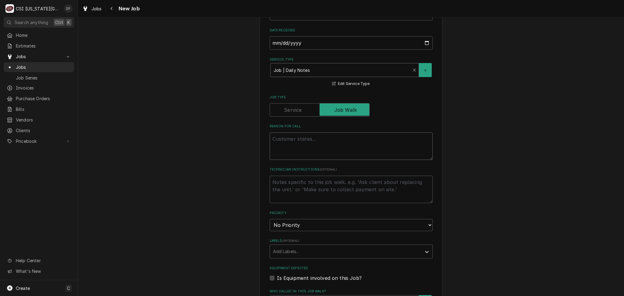
click at [296, 134] on textarea "Reason For Call" at bounding box center [351, 145] width 163 height 27
type textarea "x"
type textarea "J"
type textarea "x"
type textarea "Jo"
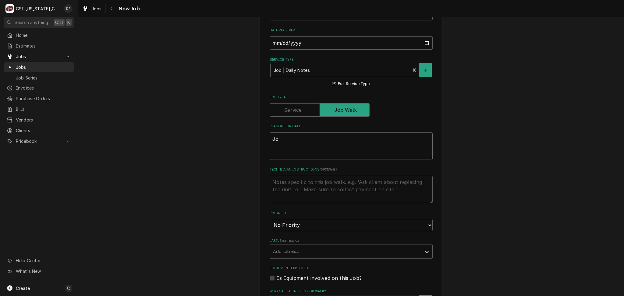
type textarea "x"
type textarea "Job"
type textarea "x"
type textarea "Job"
type textarea "x"
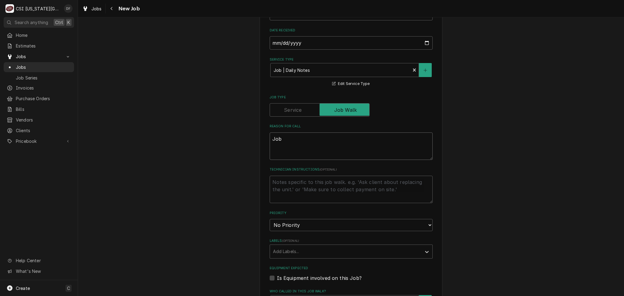
type textarea "Job t"
type textarea "x"
type textarea "Job to"
type textarea "x"
type textarea "Job to"
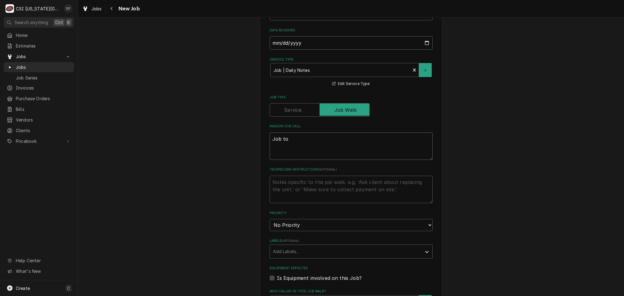
type textarea "x"
type textarea "Job to q"
type textarea "x"
type textarea "Job to qu"
type textarea "x"
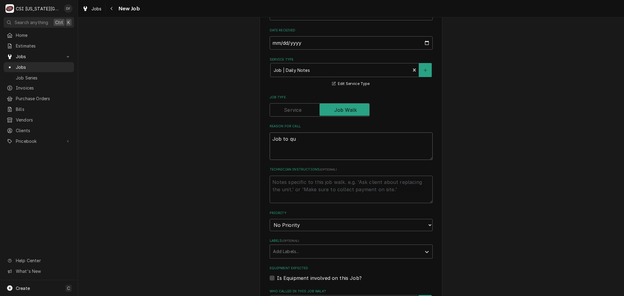
type textarea "Job to quo"
type textarea "x"
type textarea "Job to quot"
type textarea "x"
type textarea "Job to quote"
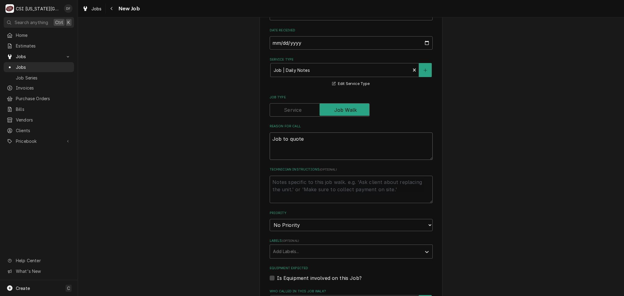
type textarea "x"
type textarea "Job to quote"
type textarea "x"
type textarea "Job to quote P"
type textarea "x"
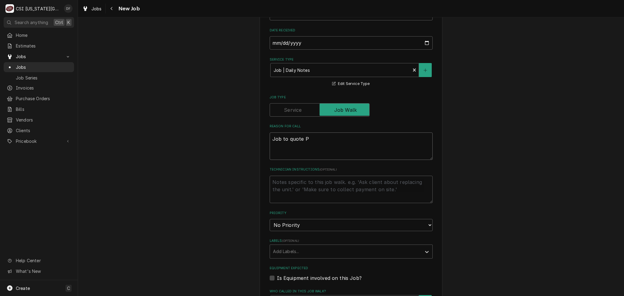
type textarea "Job to quote PM"
type textarea "x"
type textarea "Job to quote PM"
type textarea "x"
type textarea "Job to quote PM d"
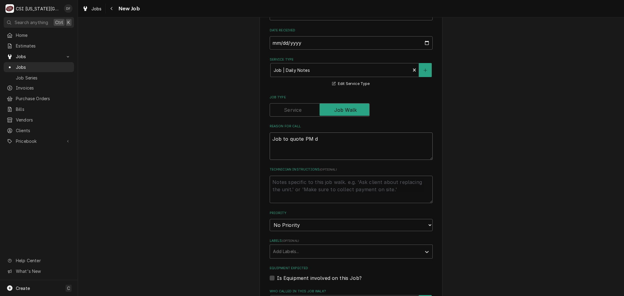
type textarea "x"
type textarea "Job to quote PM de"
type textarea "x"
type textarea "Job to quote PM def"
type textarea "x"
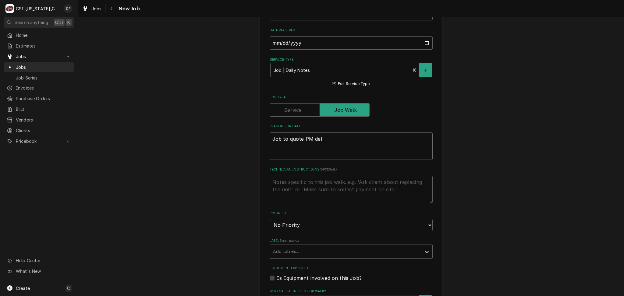
type textarea "Job to quote PM defi"
type textarea "x"
type textarea "Job to quote PM defic"
type textarea "x"
type textarea "Job to quote PM defici"
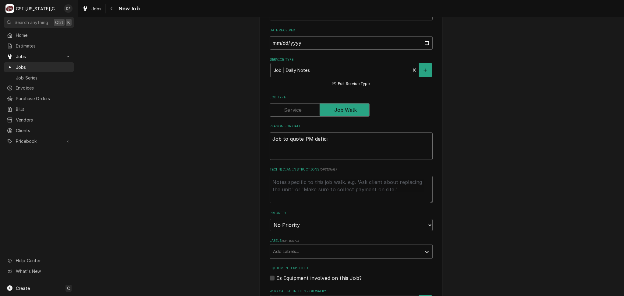
type textarea "x"
type textarea "Job to quote PM deficie"
type textarea "x"
type textarea "Job to quote PM deficien"
type textarea "x"
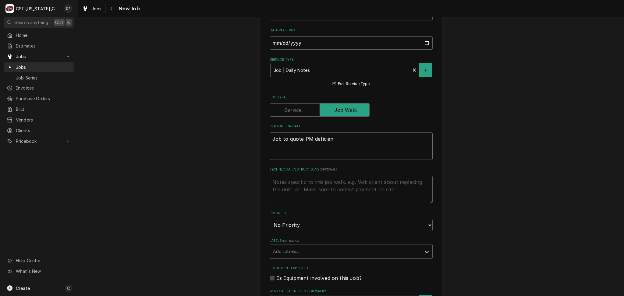
type textarea "Job to quote PM deficienc"
type textarea "x"
type textarea "Job to quote PM deficienci"
type textarea "x"
type textarea "Job to quote PM deficiencie"
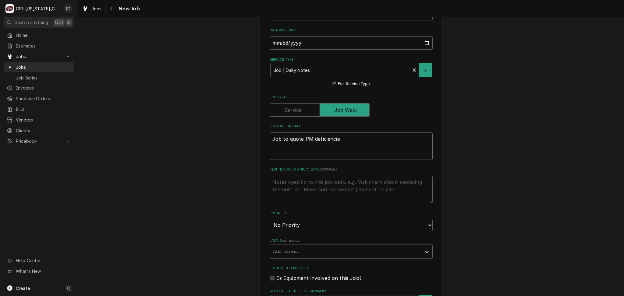
type textarea "x"
type textarea "Job to quote PM deficiencies"
drag, startPoint x: 339, startPoint y: 132, endPoint x: 309, endPoint y: 128, distance: 29.8
click at [309, 132] on textarea "Job to quote PM deficiencies" at bounding box center [351, 145] width 163 height 27
type textarea "x"
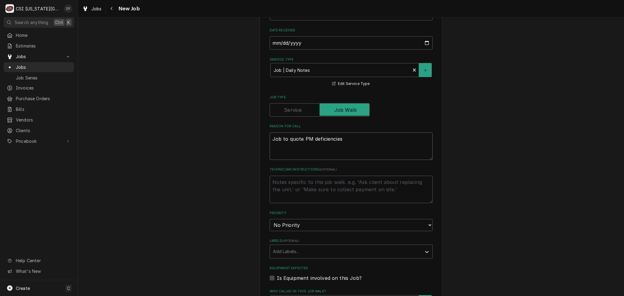
type textarea "Job to quote PM f"
type textarea "x"
type textarea "Job to quote PM fi"
type textarea "x"
type textarea "Job to quote PM fin"
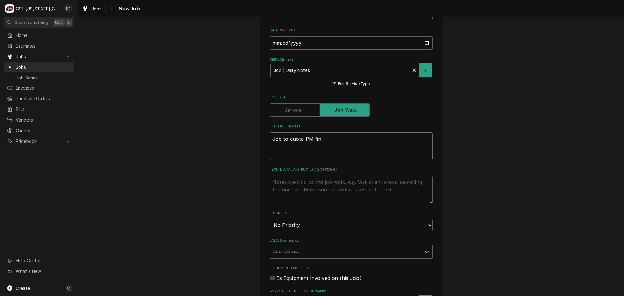
type textarea "x"
type textarea "Job to quote PM find"
type textarea "x"
type textarea "Job to quote PM findi"
type textarea "x"
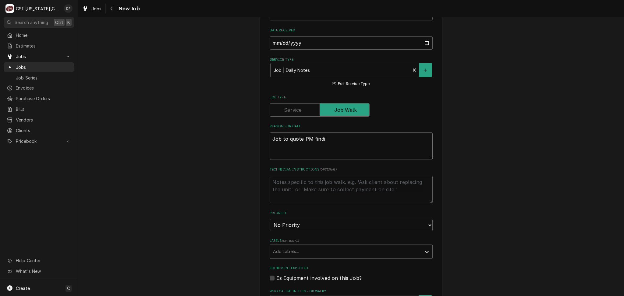
type textarea "Job to quote PM findin"
type textarea "x"
type textarea "Job to quote PM finding"
type textarea "x"
type textarea "Job to quote PM findings"
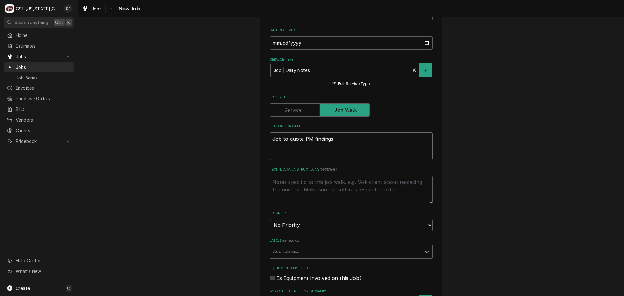
type textarea "x"
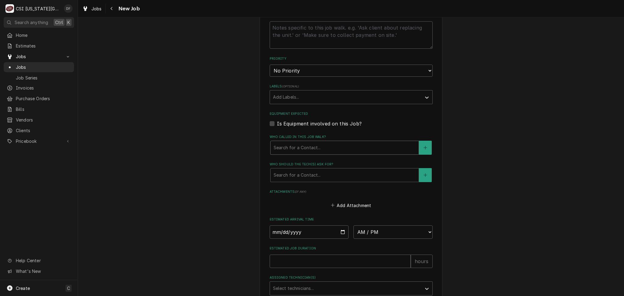
scroll to position [523, 0]
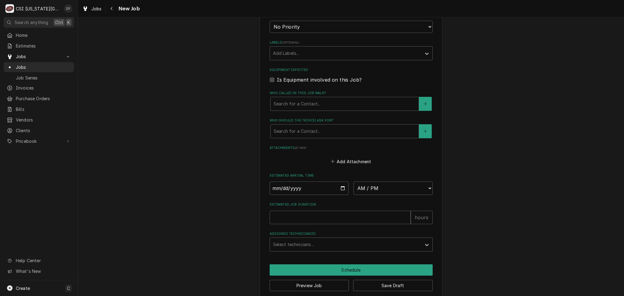
type textarea "Job to quote PM findings"
click at [340, 182] on input "Date" at bounding box center [309, 188] width 79 height 13
type input "2025-10-03"
click at [384, 182] on select "AM / PM 6:00 AM 6:15 AM 6:30 AM 6:45 AM 7:00 AM 7:15 AM 7:30 AM 7:45 AM 8:00 AM…" at bounding box center [392, 188] width 79 height 13
type textarea "x"
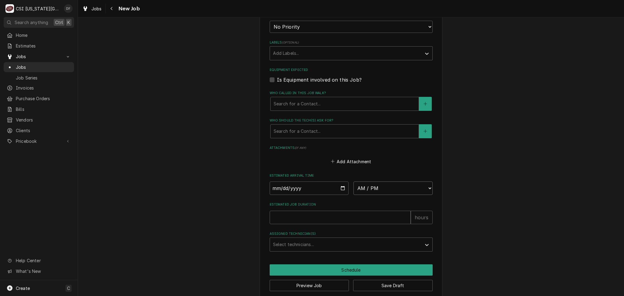
select select "10:00:00"
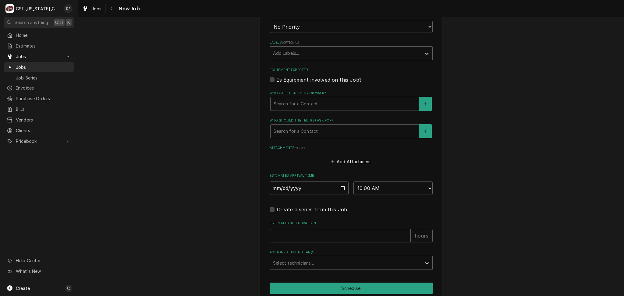
click at [325, 229] on input "Estimated Job Duration" at bounding box center [340, 235] width 141 height 13
type textarea "x"
type input "2"
type textarea "x"
type input "2"
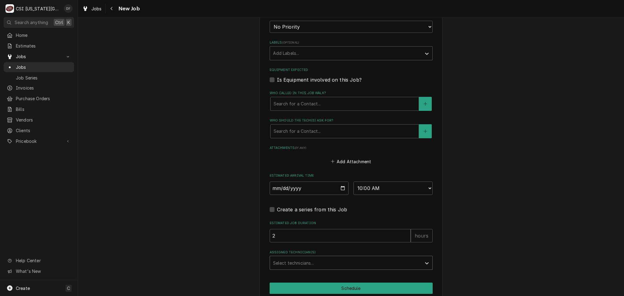
click at [313, 257] on div "Assigned Technician(s)" at bounding box center [345, 262] width 145 height 11
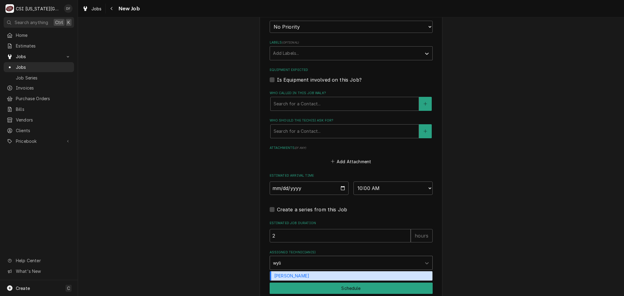
type input "wylin"
click at [309, 271] on div "[PERSON_NAME]" at bounding box center [351, 275] width 162 height 9
type textarea "x"
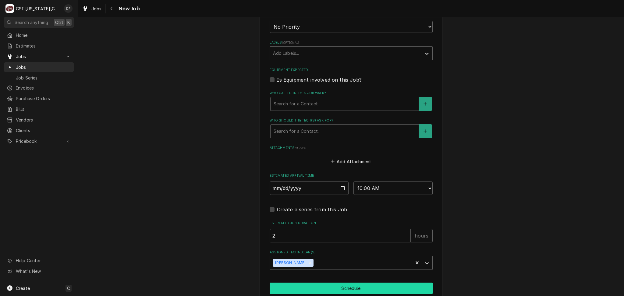
click at [320, 284] on button "Schedule" at bounding box center [351, 288] width 163 height 11
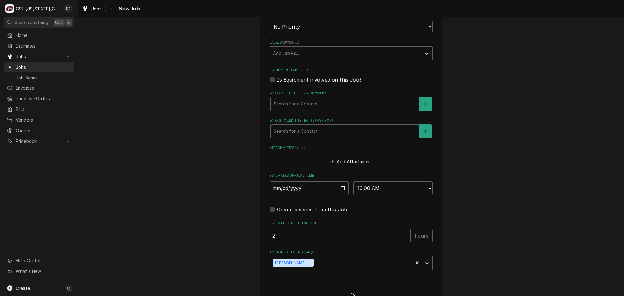
type textarea "x"
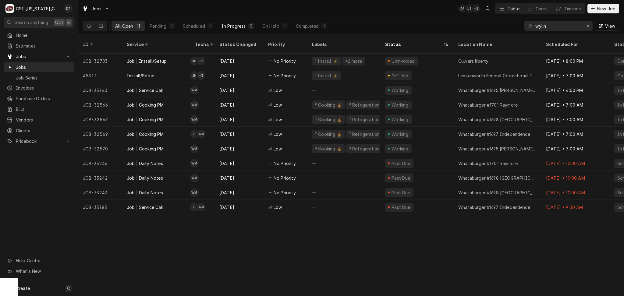
click at [246, 28] on button "In Progress 5" at bounding box center [238, 26] width 40 height 10
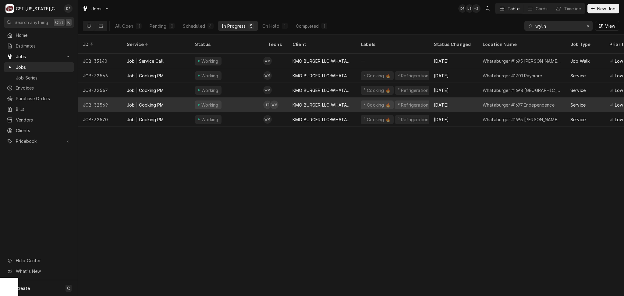
click at [363, 102] on div "² Cooking 🔥" at bounding box center [377, 105] width 28 height 6
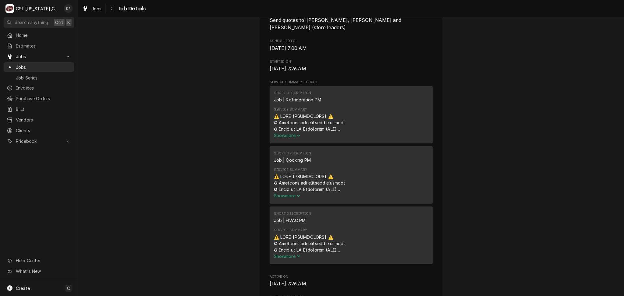
scroll to position [365, 0]
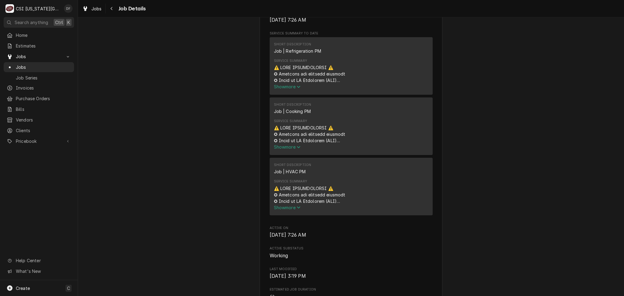
click at [285, 84] on span "Show more" at bounding box center [287, 86] width 27 height 5
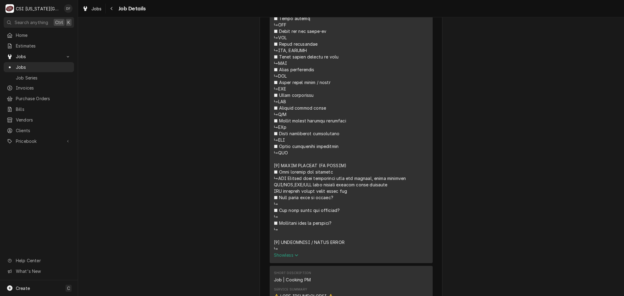
scroll to position [690, 0]
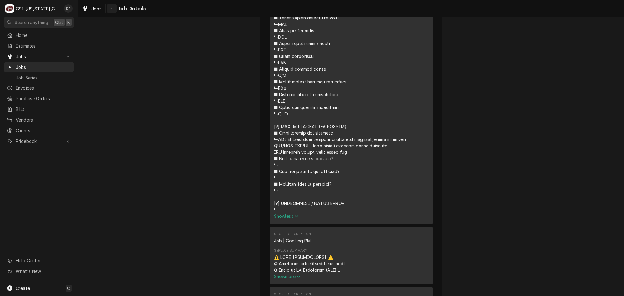
click at [112, 6] on icon "Navigate back" at bounding box center [111, 8] width 3 height 4
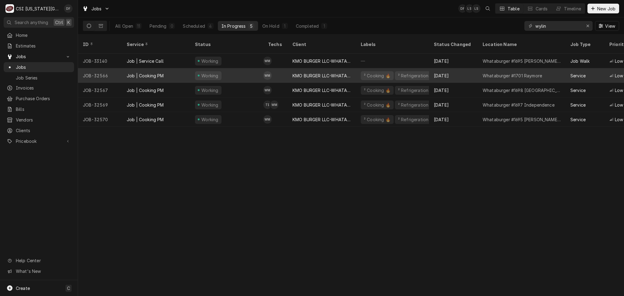
click at [367, 72] on div "² Cooking 🔥 ² Refrigeration ❄️" at bounding box center [392, 75] width 73 height 15
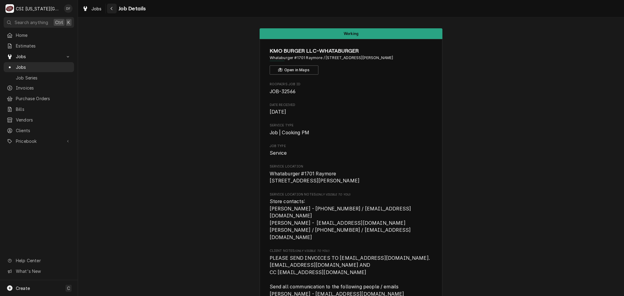
click at [113, 10] on div "Navigate back" at bounding box center [112, 8] width 6 height 6
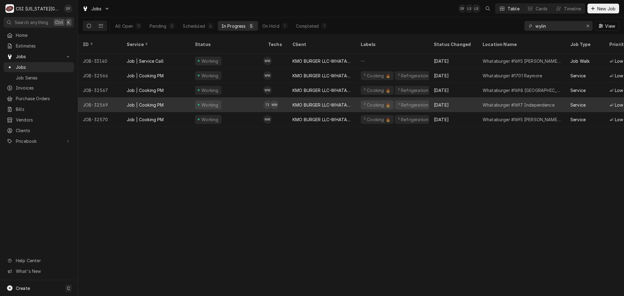
click at [397, 102] on div "² Refrigeration ❄️" at bounding box center [416, 105] width 38 height 6
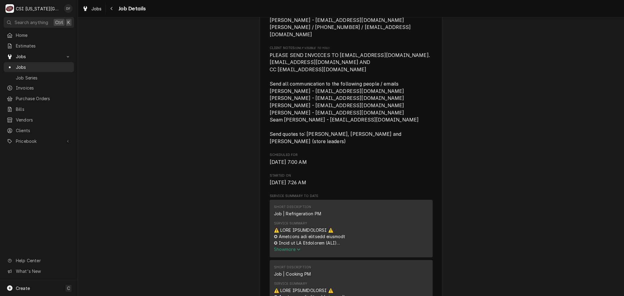
scroll to position [365, 0]
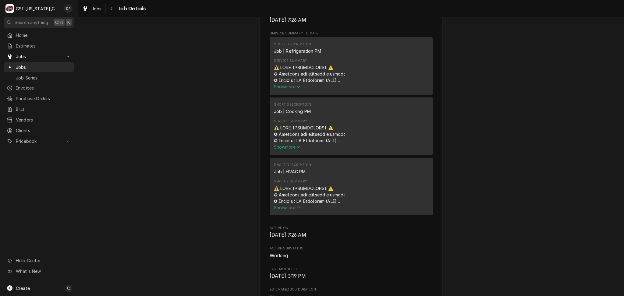
click at [294, 84] on span "Show more" at bounding box center [287, 86] width 27 height 5
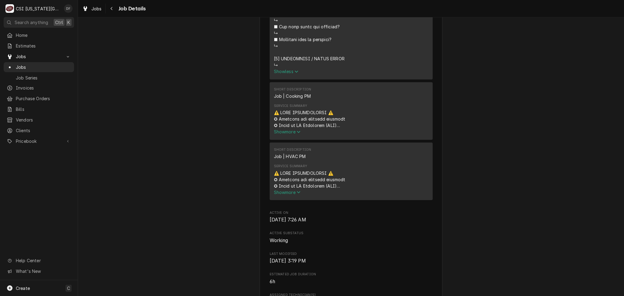
scroll to position [853, 0]
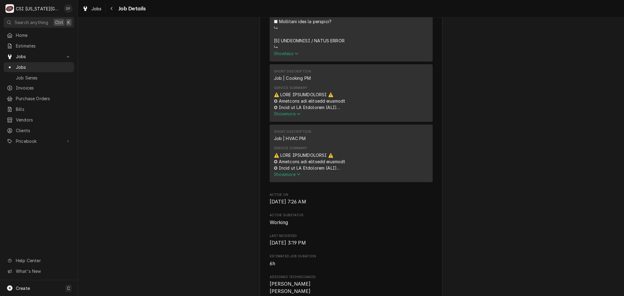
click at [278, 111] on span "Show more" at bounding box center [287, 113] width 27 height 5
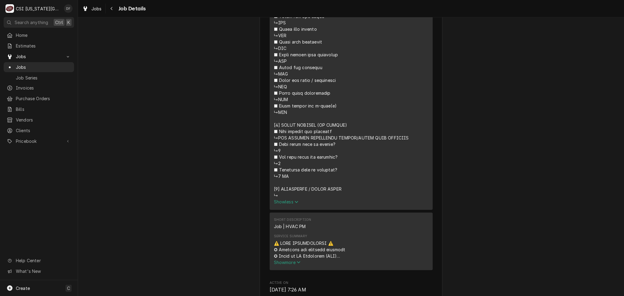
scroll to position [1665, 0]
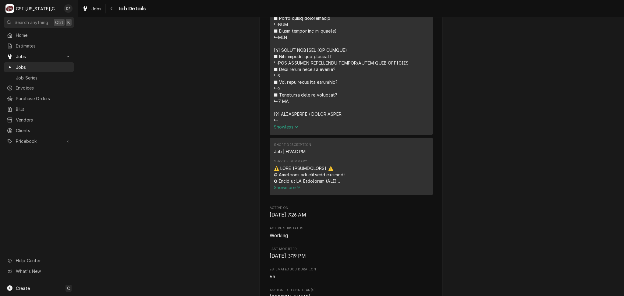
click at [285, 185] on span "Show more" at bounding box center [287, 187] width 27 height 5
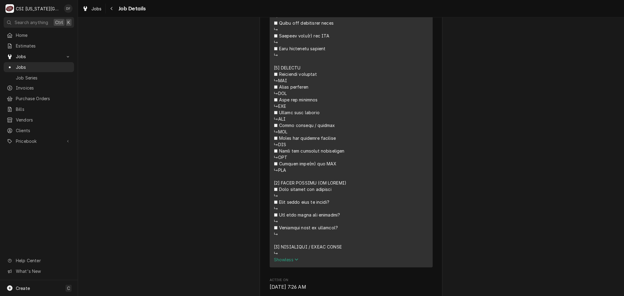
scroll to position [2599, 0]
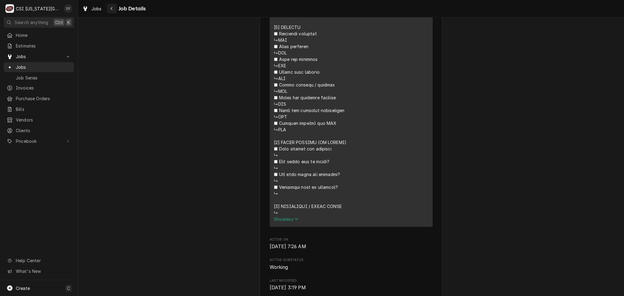
click at [110, 9] on div "Navigate back" at bounding box center [112, 8] width 6 height 6
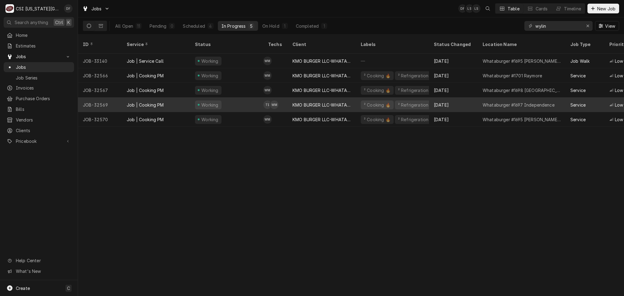
click at [311, 102] on div "KMO BURGER LLC-WHATABURGER" at bounding box center [321, 105] width 58 height 6
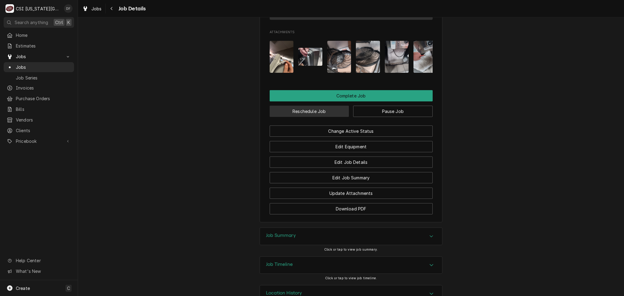
scroll to position [910, 0]
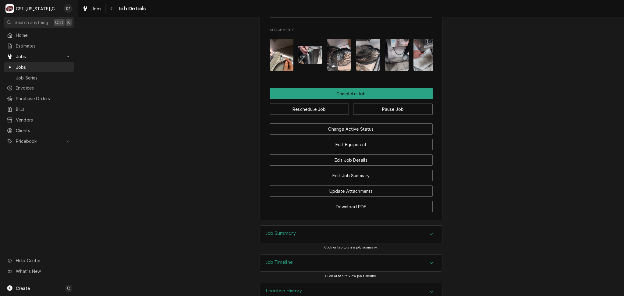
click at [294, 255] on div "Job Timeline" at bounding box center [351, 263] width 182 height 17
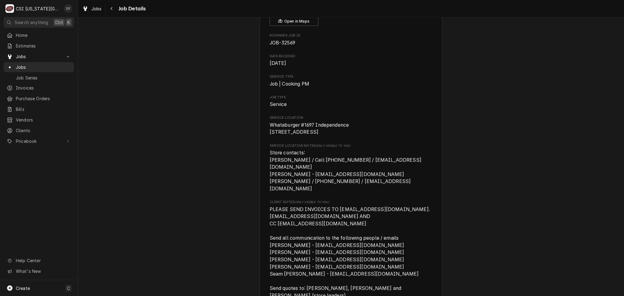
scroll to position [0, 0]
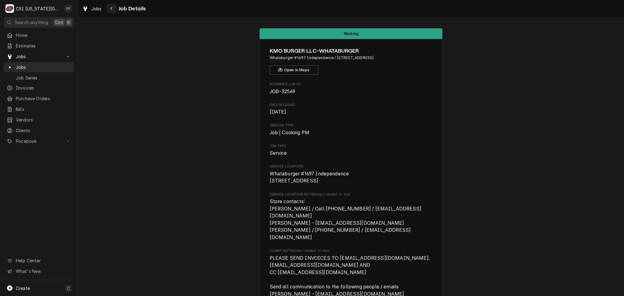
click at [110, 9] on div "Navigate back" at bounding box center [112, 8] width 6 height 6
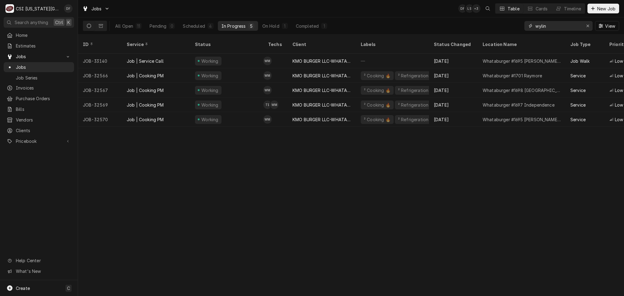
drag, startPoint x: 555, startPoint y: 26, endPoint x: 524, endPoint y: 27, distance: 32.0
click at [524, 27] on div "wylin" at bounding box center [558, 26] width 68 height 10
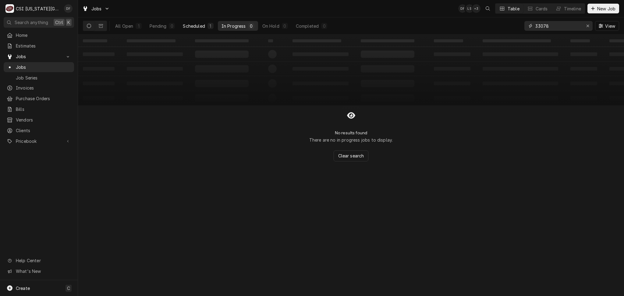
type input "33078"
click at [202, 26] on div "Scheduled" at bounding box center [194, 26] width 22 height 6
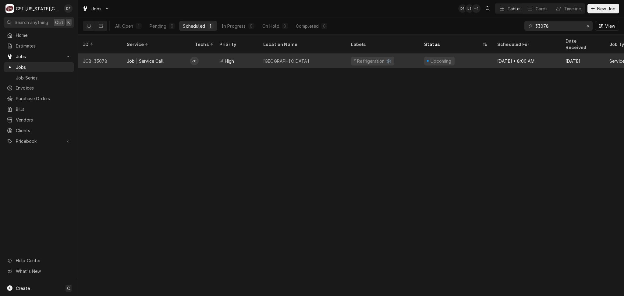
click at [294, 57] on div "Prairie Park Elementary" at bounding box center [302, 61] width 88 height 15
